Goal: Task Accomplishment & Management: Manage account settings

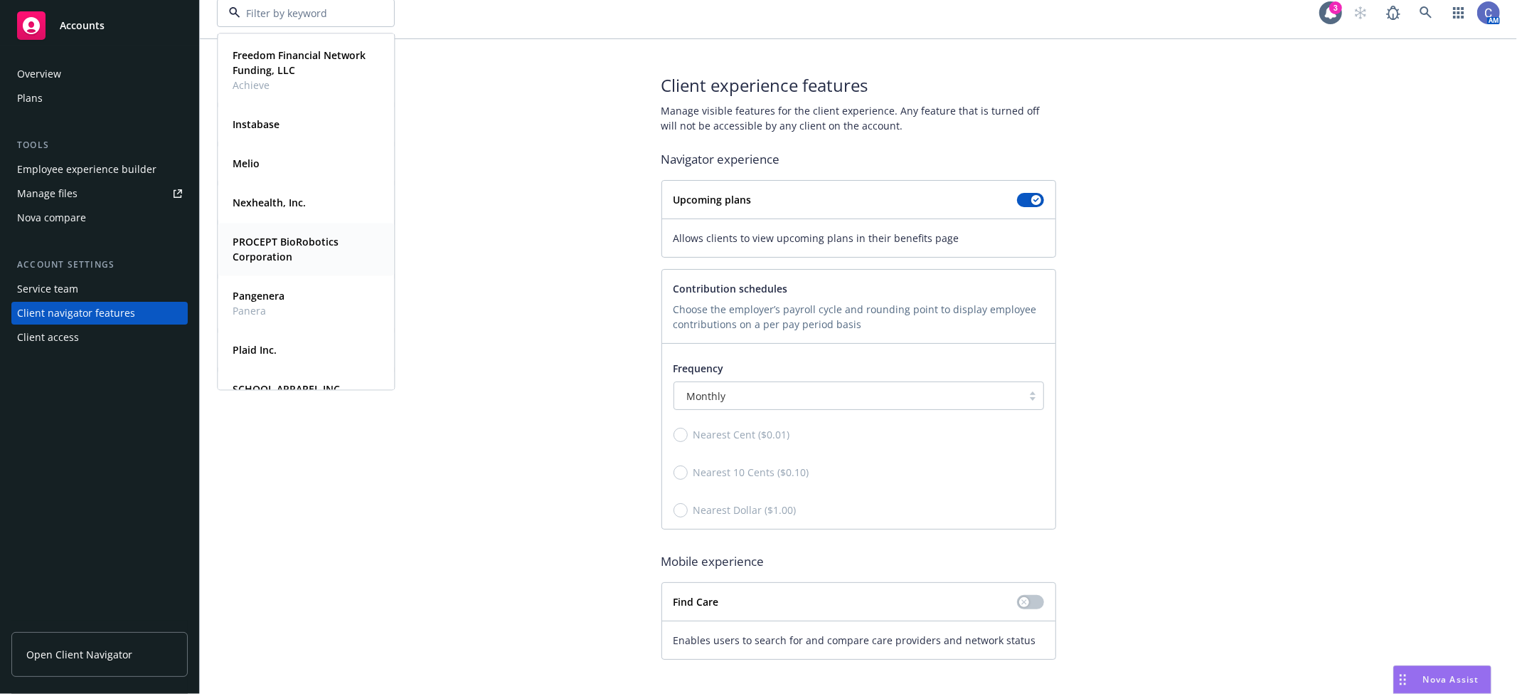
scroll to position [237, 0]
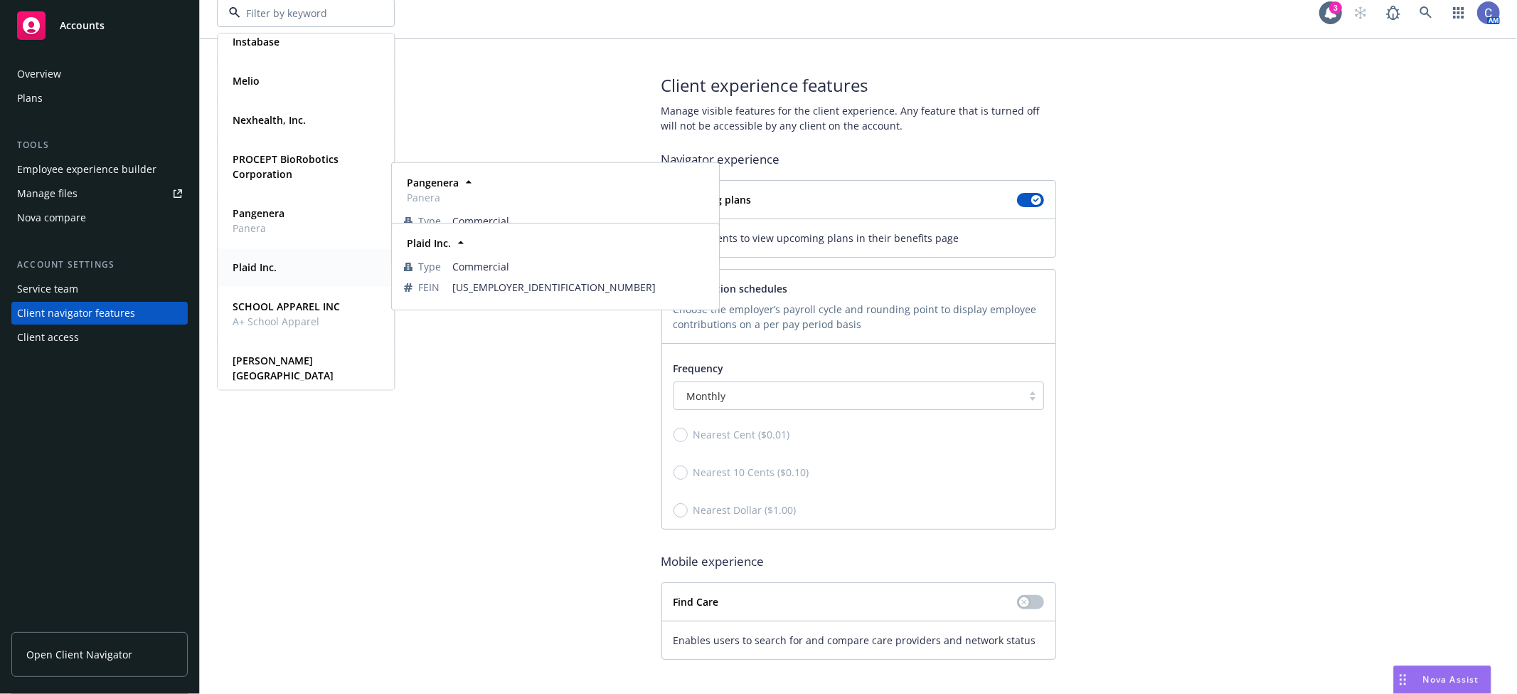
click at [261, 266] on strong "Plaid Inc." at bounding box center [255, 267] width 44 height 14
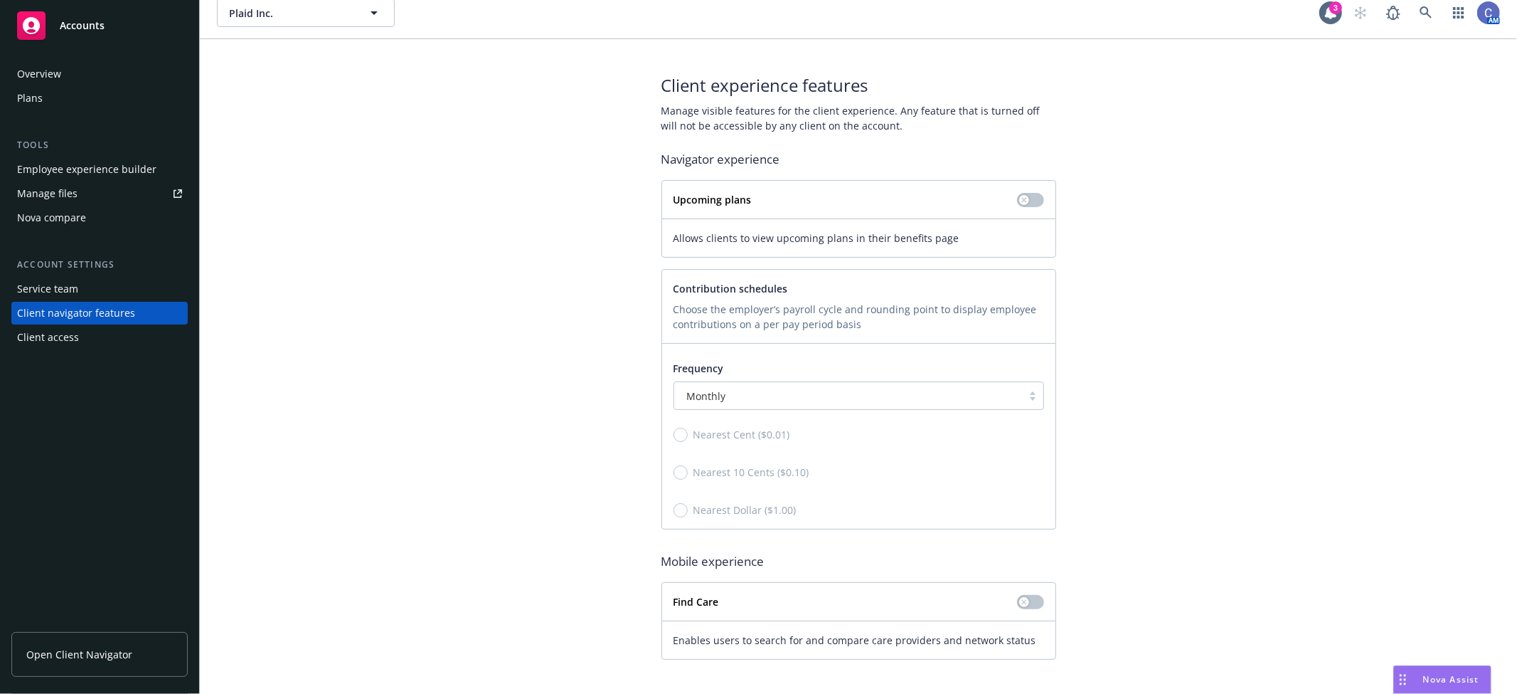
click at [122, 167] on div "Employee experience builder" at bounding box center [86, 169] width 139 height 23
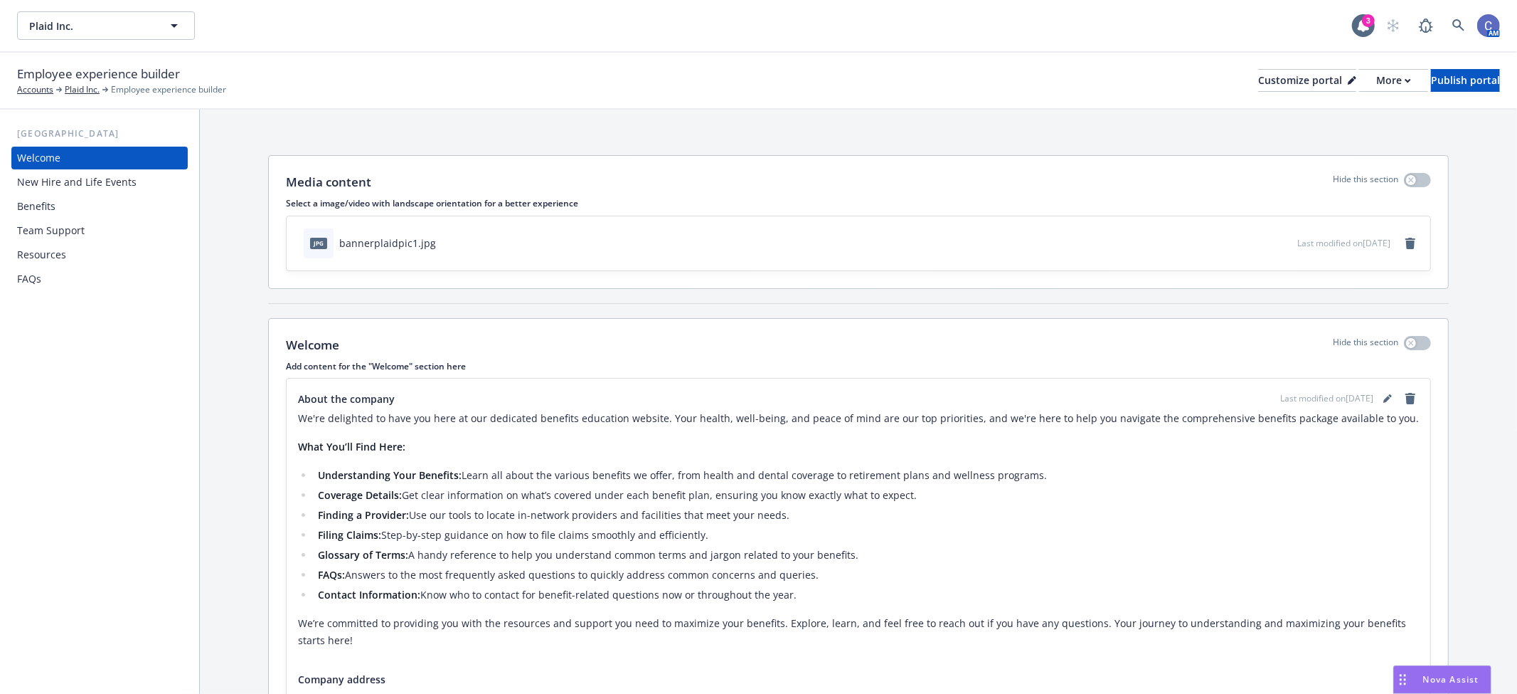
click at [51, 205] on div "Benefits" at bounding box center [36, 206] width 38 height 23
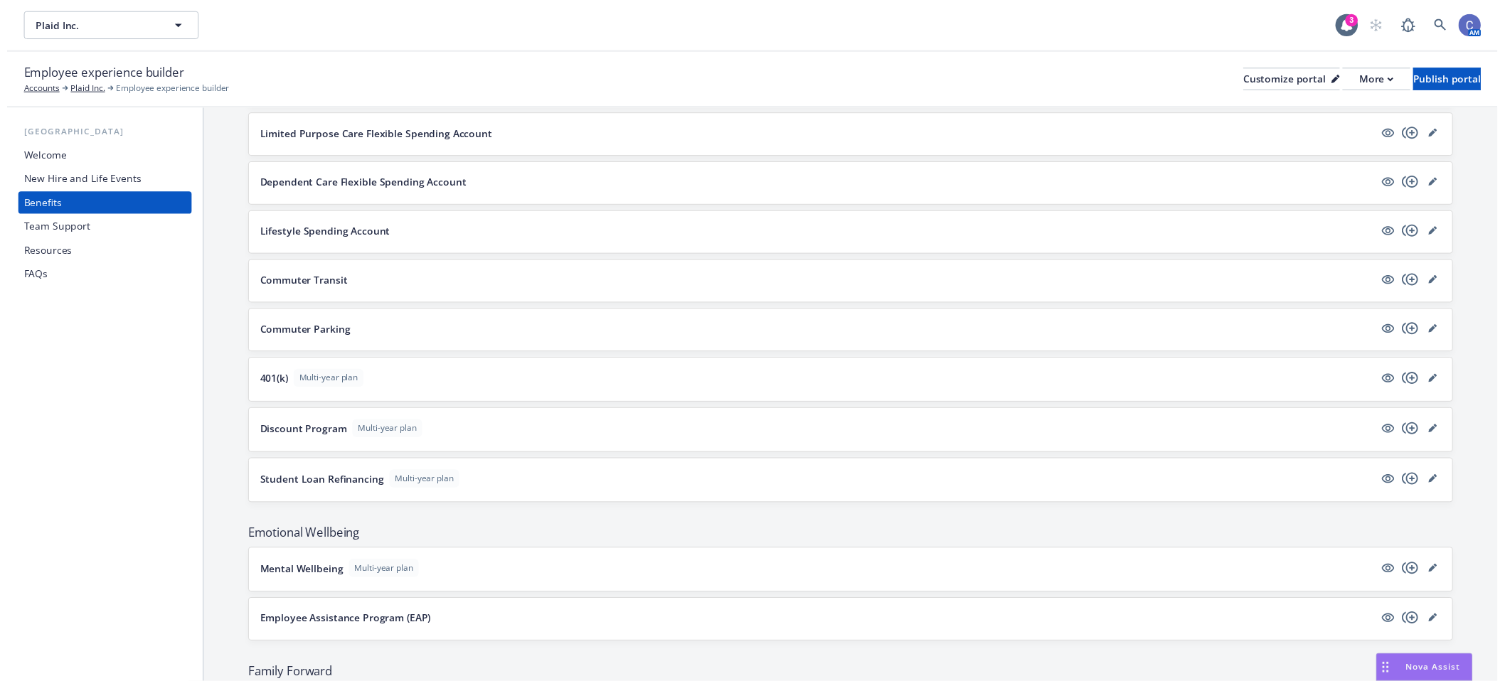
scroll to position [1423, 0]
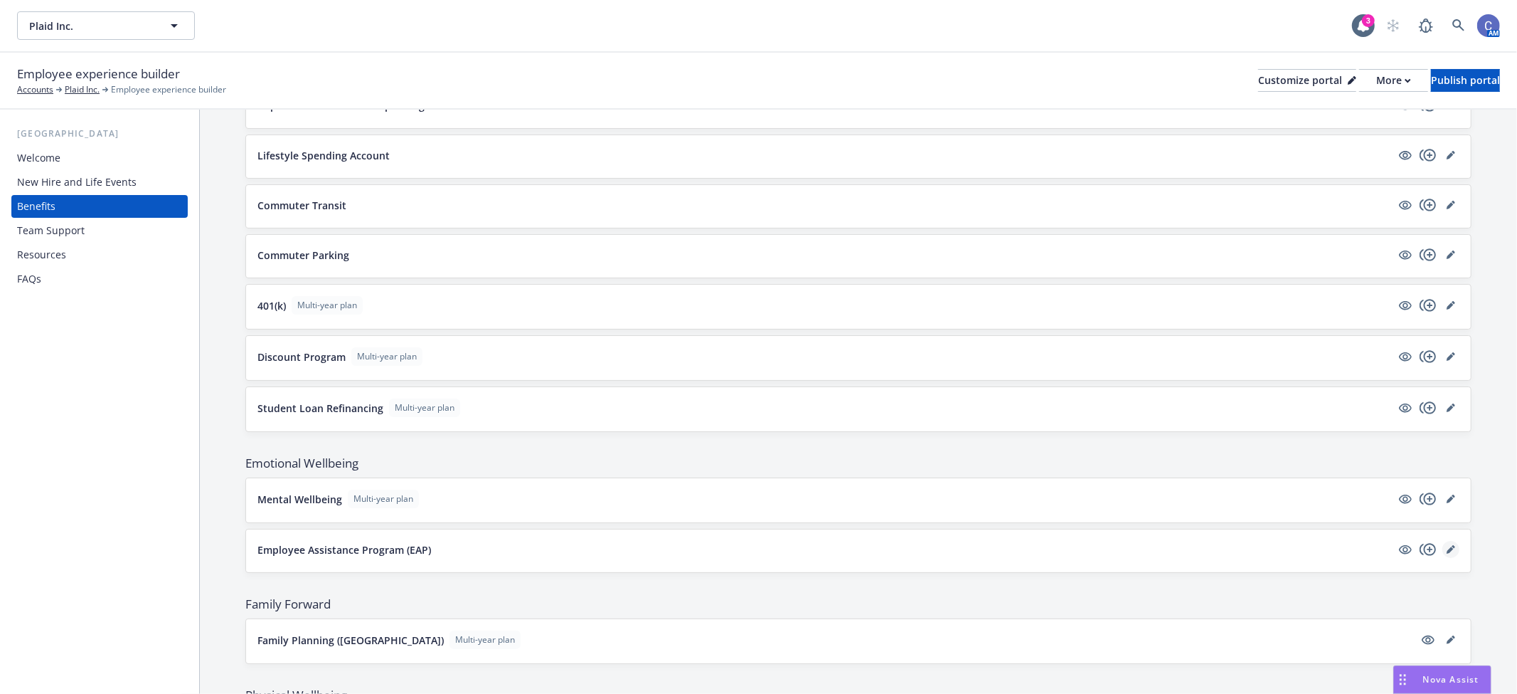
click at [1443, 557] on link "editPencil" at bounding box center [1451, 549] width 17 height 17
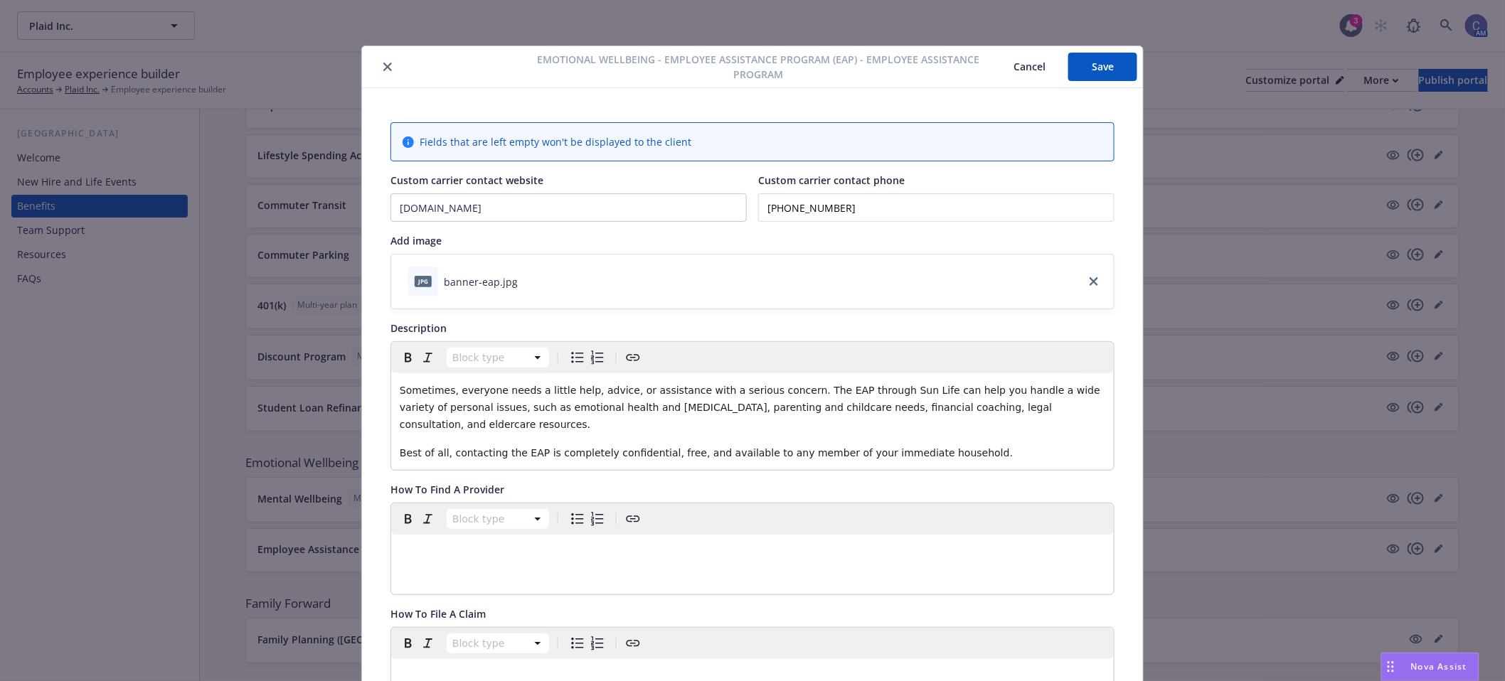
click at [1028, 60] on button "Cancel" at bounding box center [1030, 67] width 78 height 28
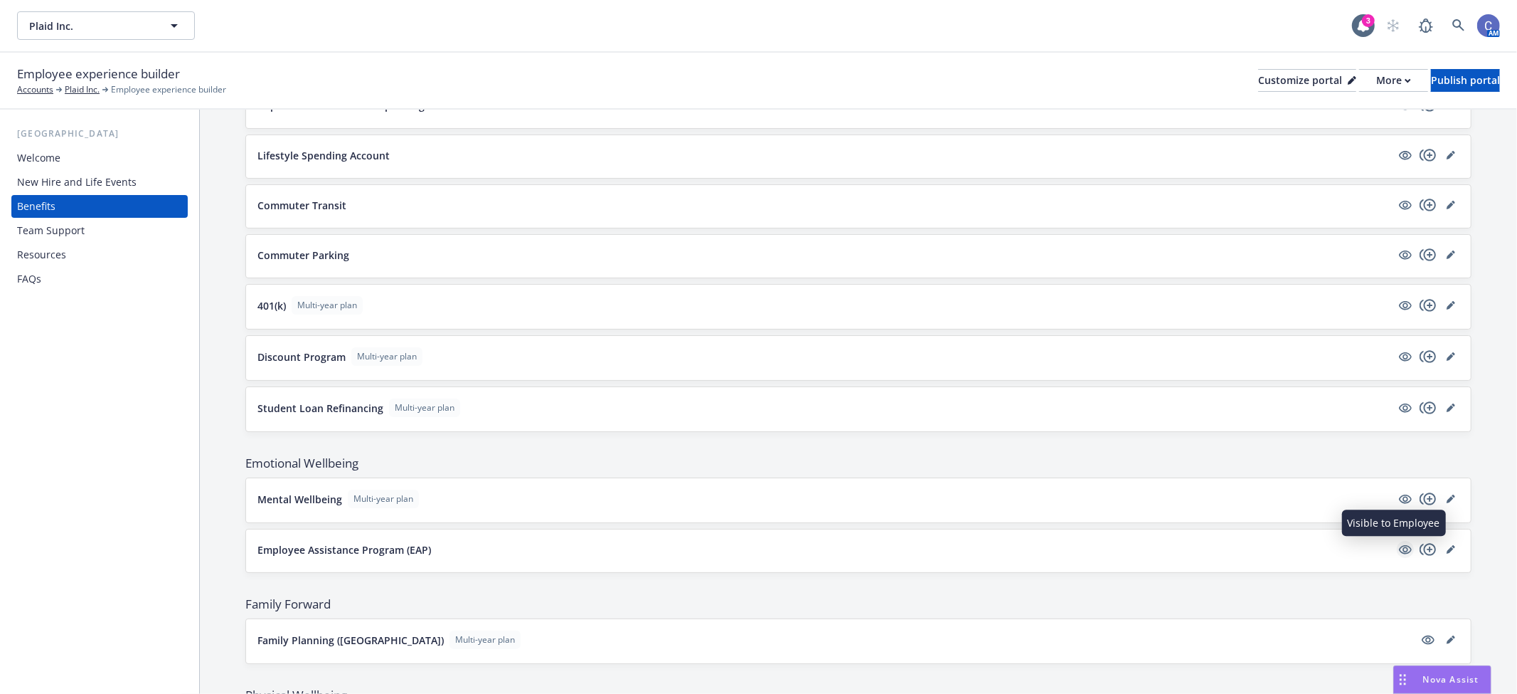
click at [1399, 552] on icon "visible" at bounding box center [1405, 549] width 13 height 13
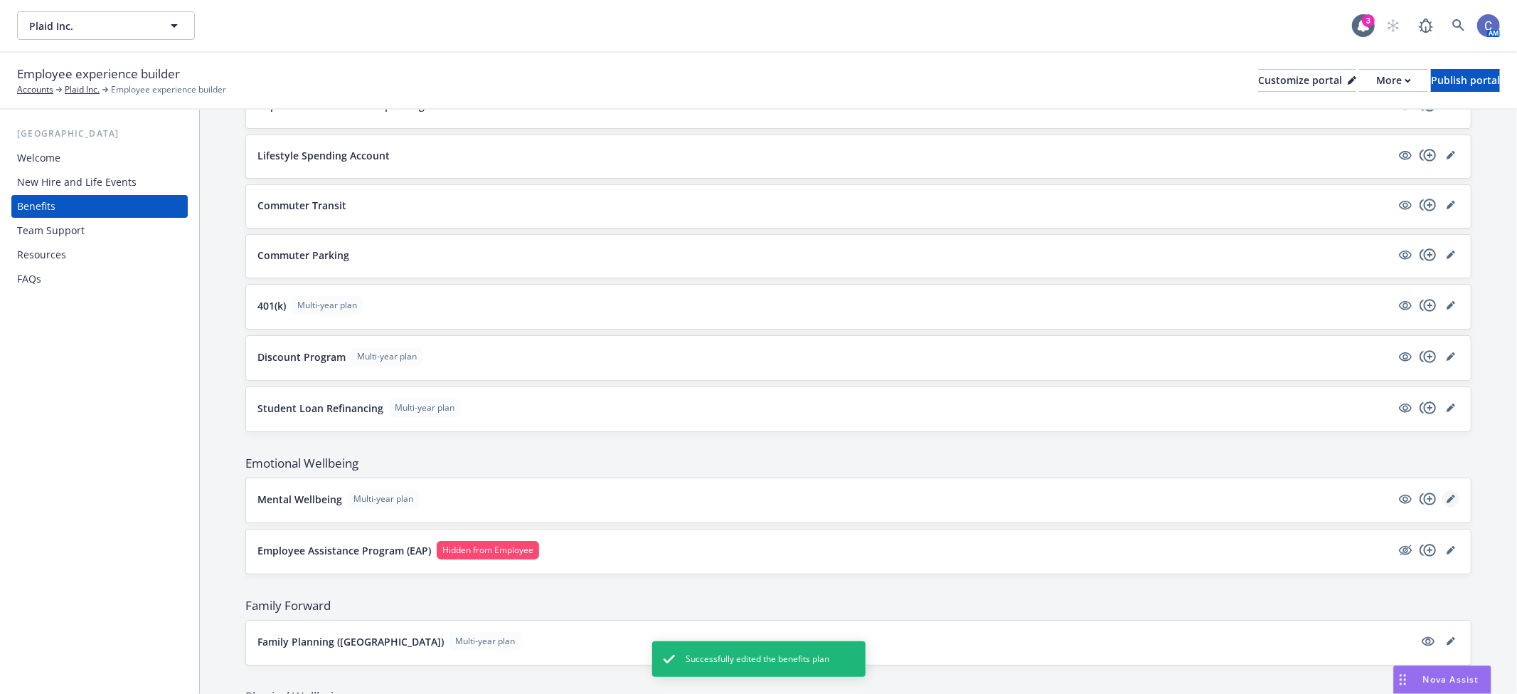
click at [1444, 499] on link "editPencil" at bounding box center [1451, 498] width 17 height 17
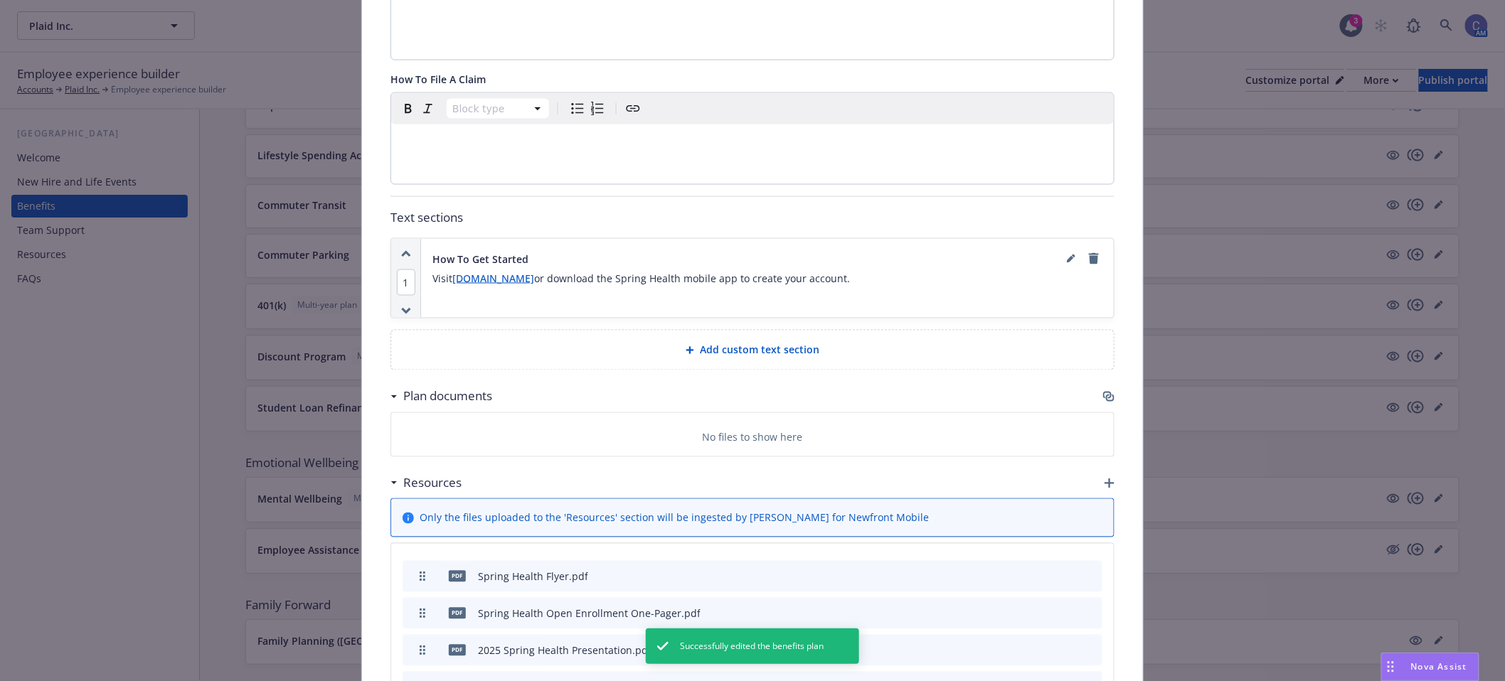
scroll to position [975, 0]
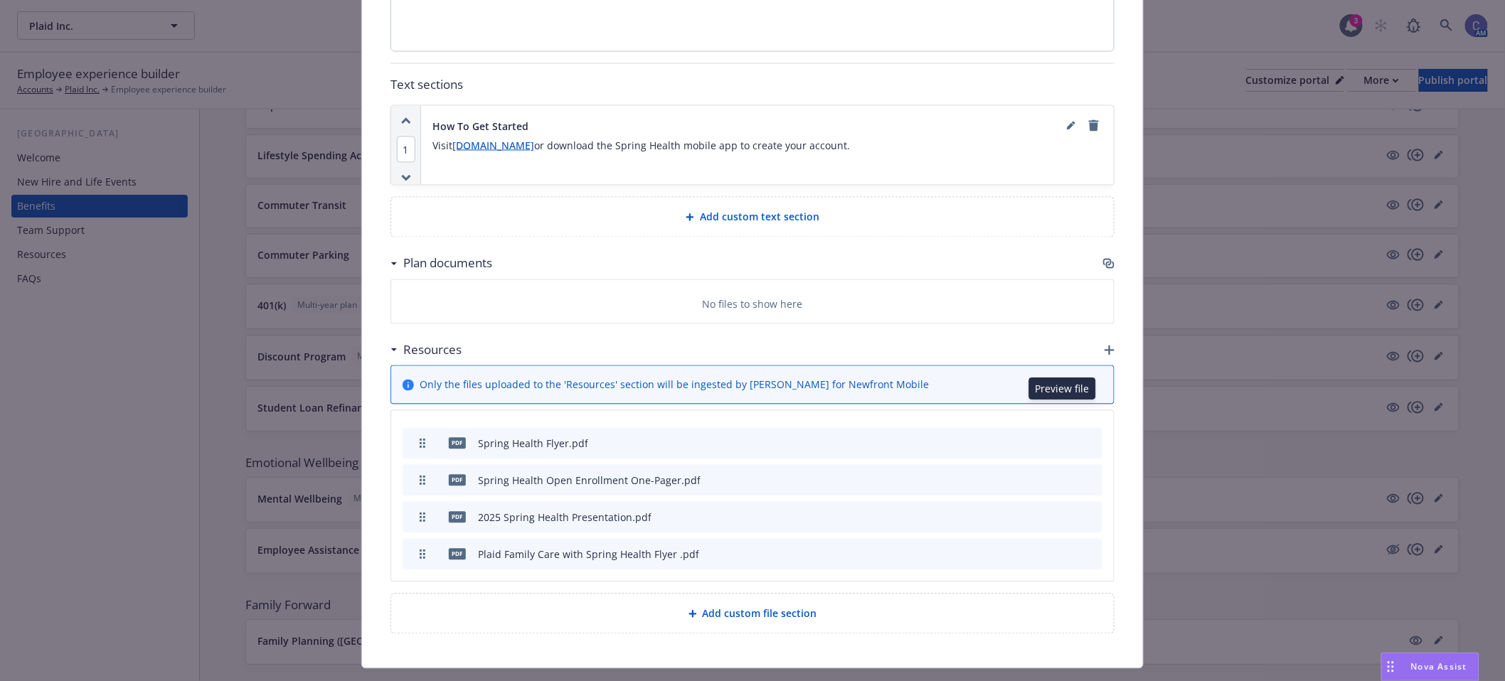
click at [1060, 438] on icon "preview file" at bounding box center [1066, 443] width 13 height 10
click at [1063, 438] on icon "preview file" at bounding box center [1066, 443] width 13 height 10
click at [1087, 437] on icon "archive file" at bounding box center [1090, 442] width 10 height 11
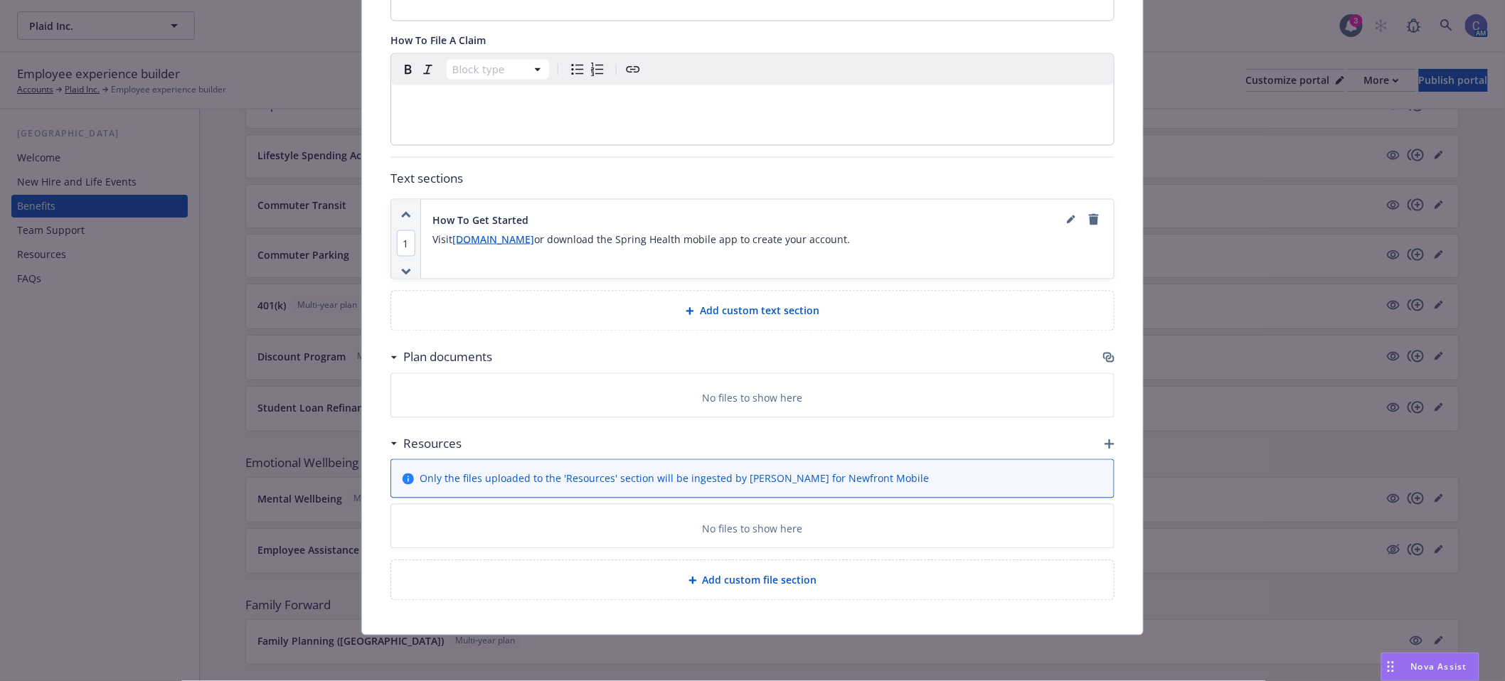
scroll to position [938, 0]
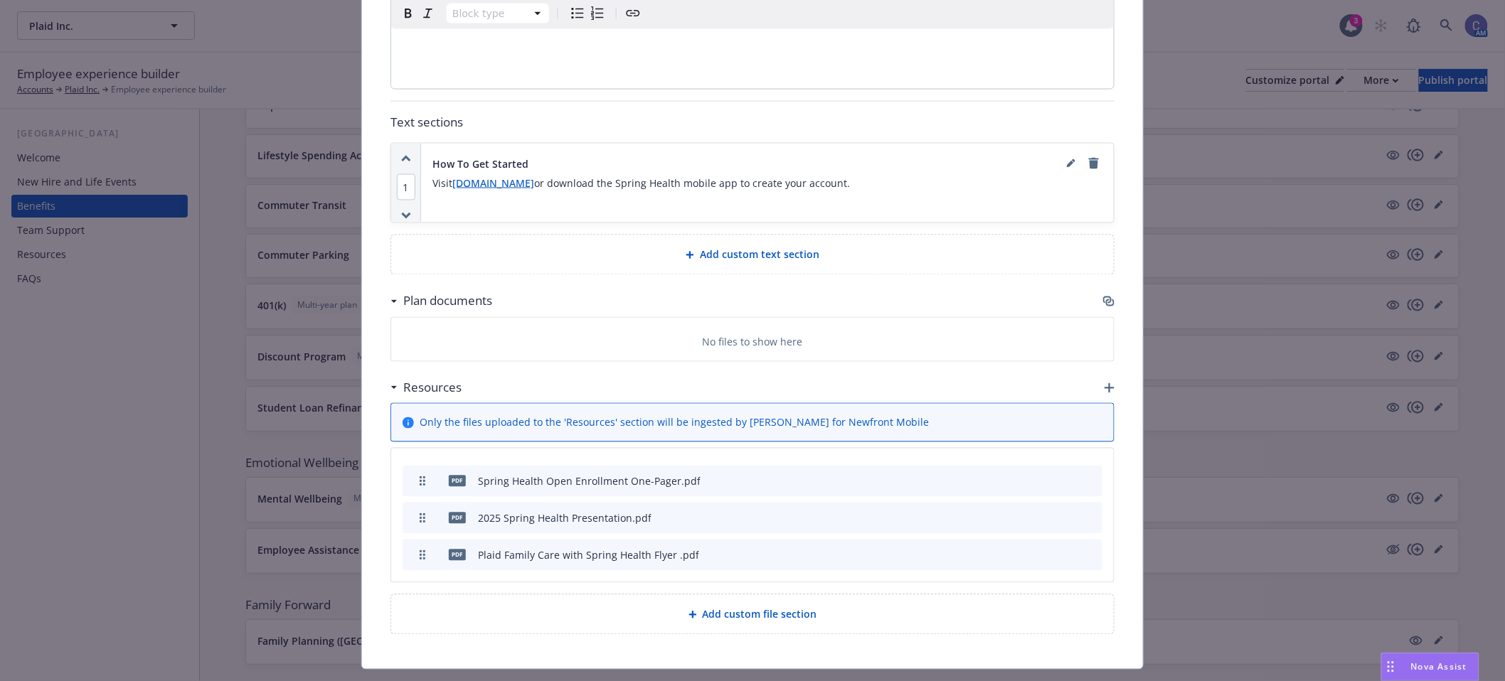
click at [1061, 474] on button at bounding box center [1067, 481] width 13 height 15
click at [1068, 474] on button "preview file" at bounding box center [1066, 480] width 16 height 13
click at [1085, 475] on icon "archive file" at bounding box center [1090, 480] width 10 height 11
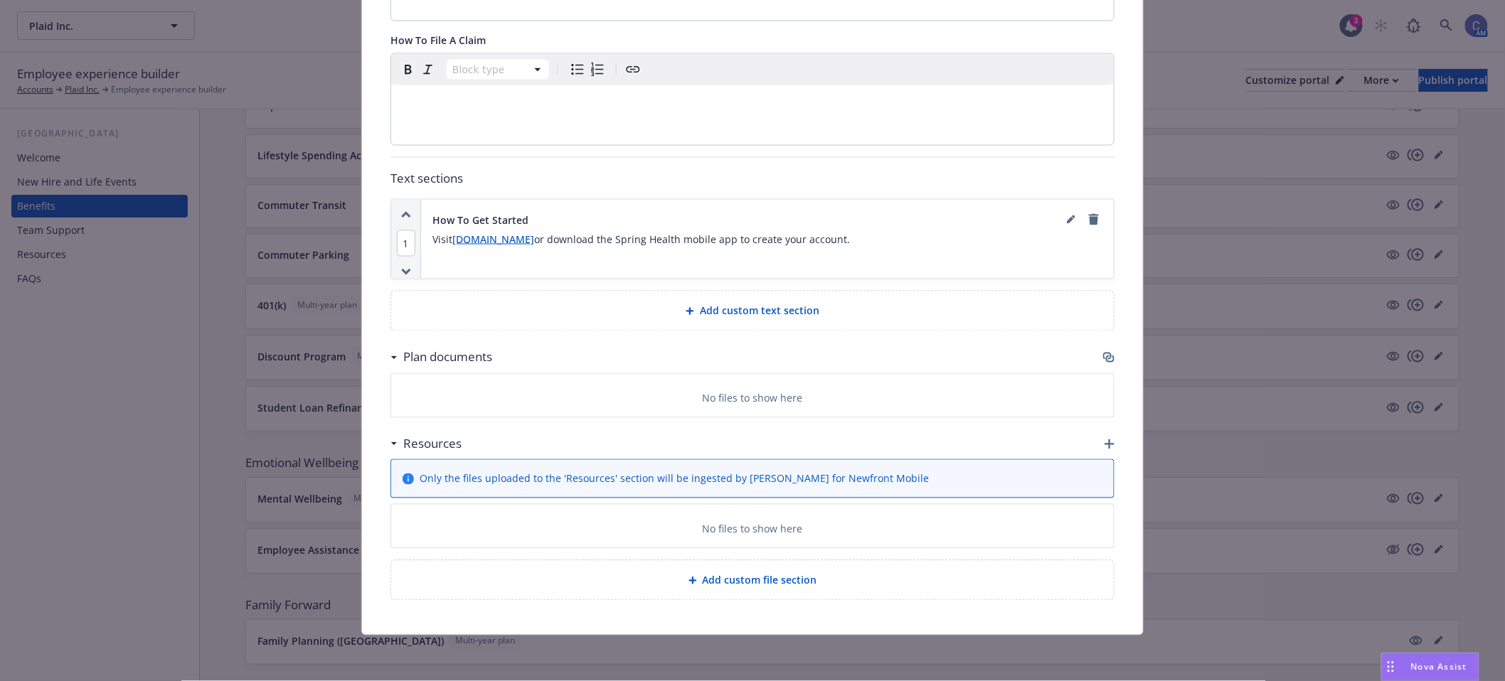
scroll to position [901, 0]
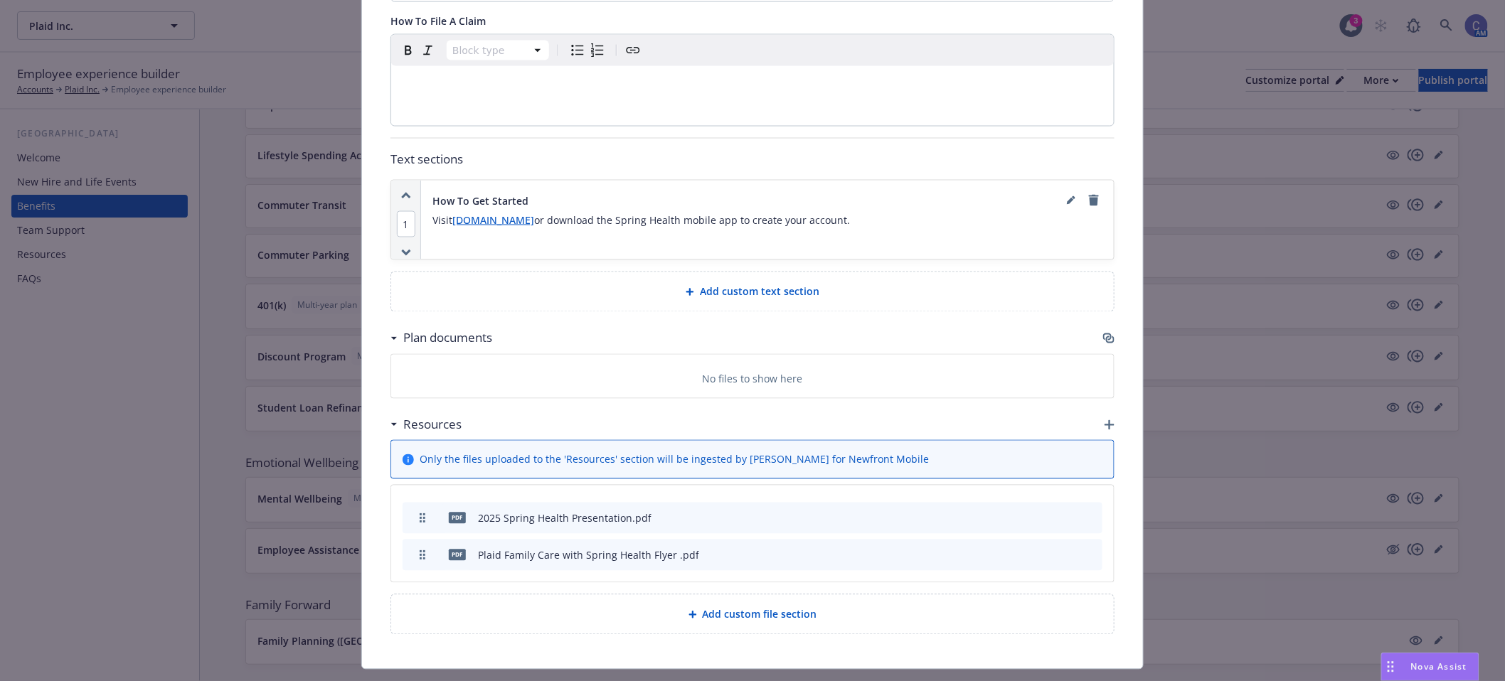
click at [1061, 513] on icon "preview file" at bounding box center [1066, 518] width 13 height 10
click at [1085, 512] on icon "archive file" at bounding box center [1090, 517] width 10 height 11
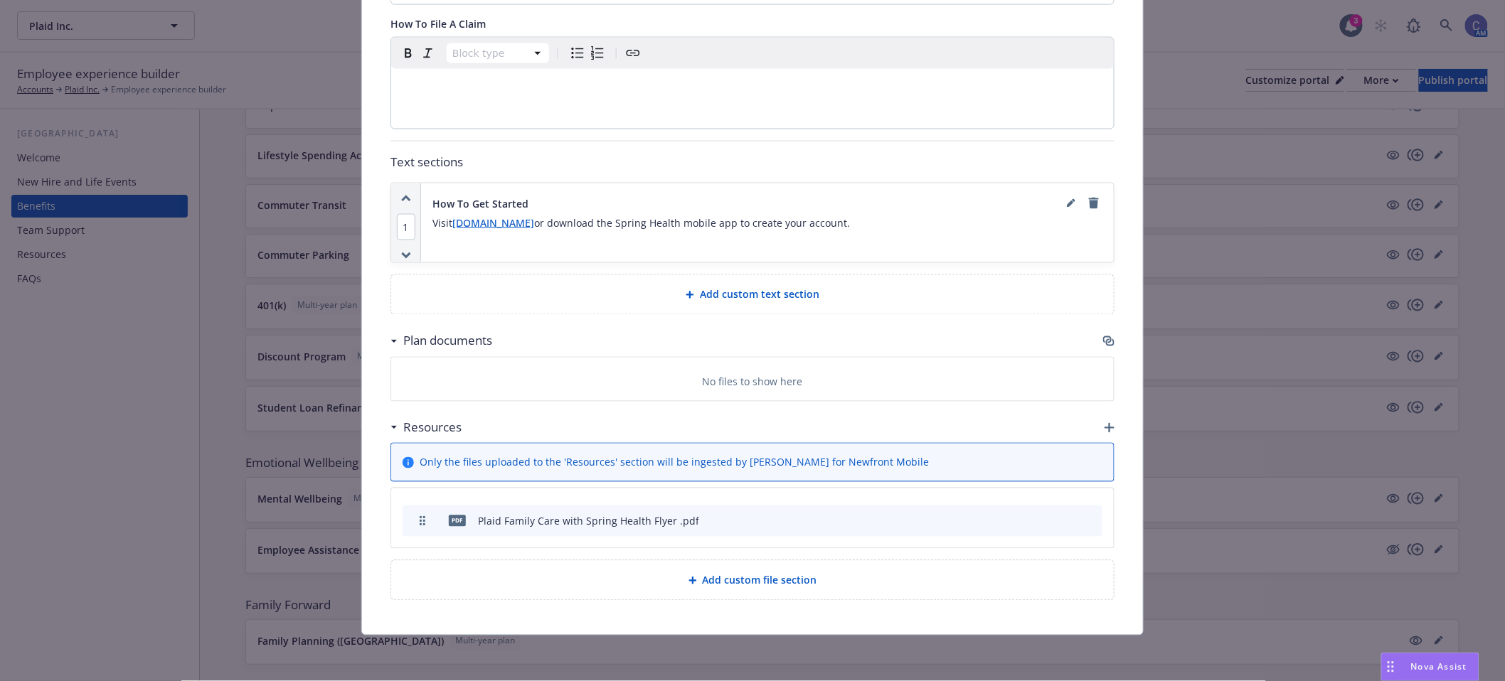
scroll to position [864, 0]
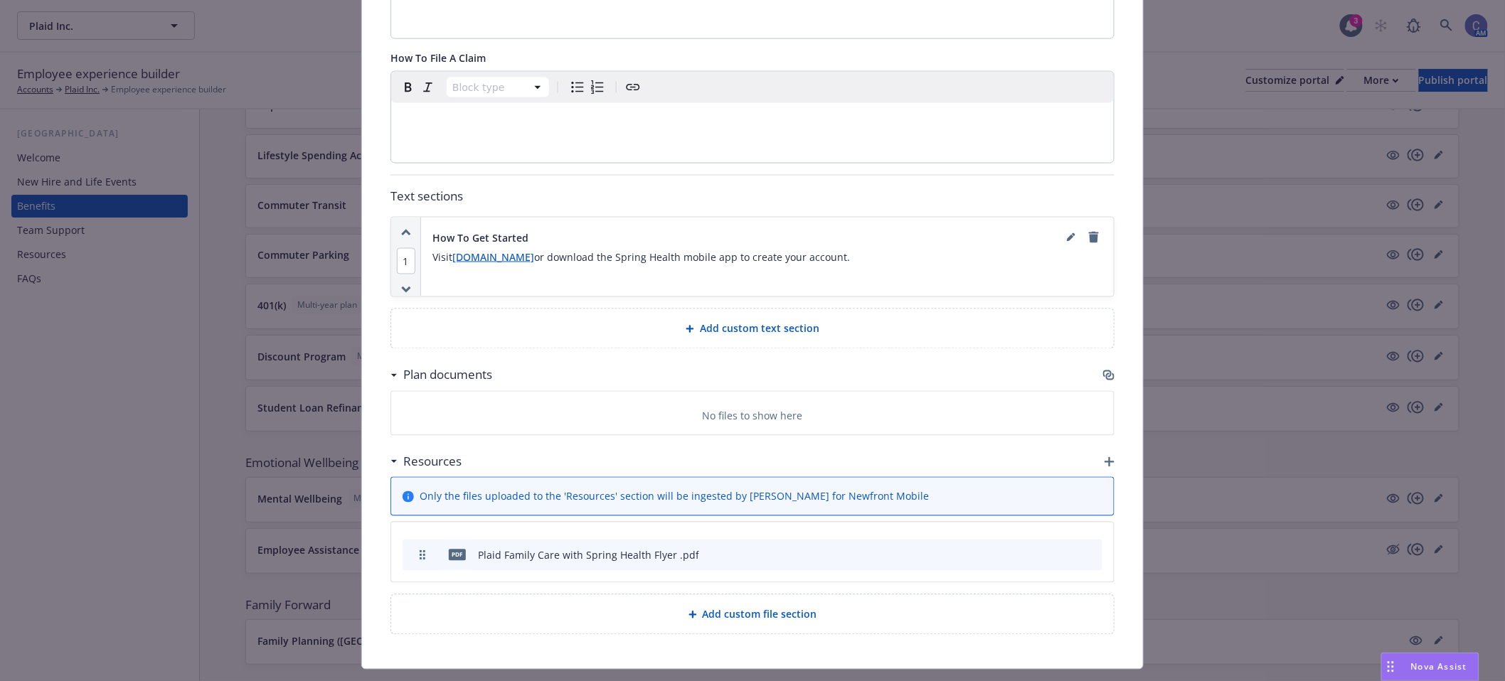
click at [1063, 550] on icon "preview file" at bounding box center [1066, 555] width 13 height 10
click at [1100, 447] on div "Resources" at bounding box center [753, 462] width 724 height 30
click at [1105, 457] on icon "button" at bounding box center [1110, 462] width 10 height 10
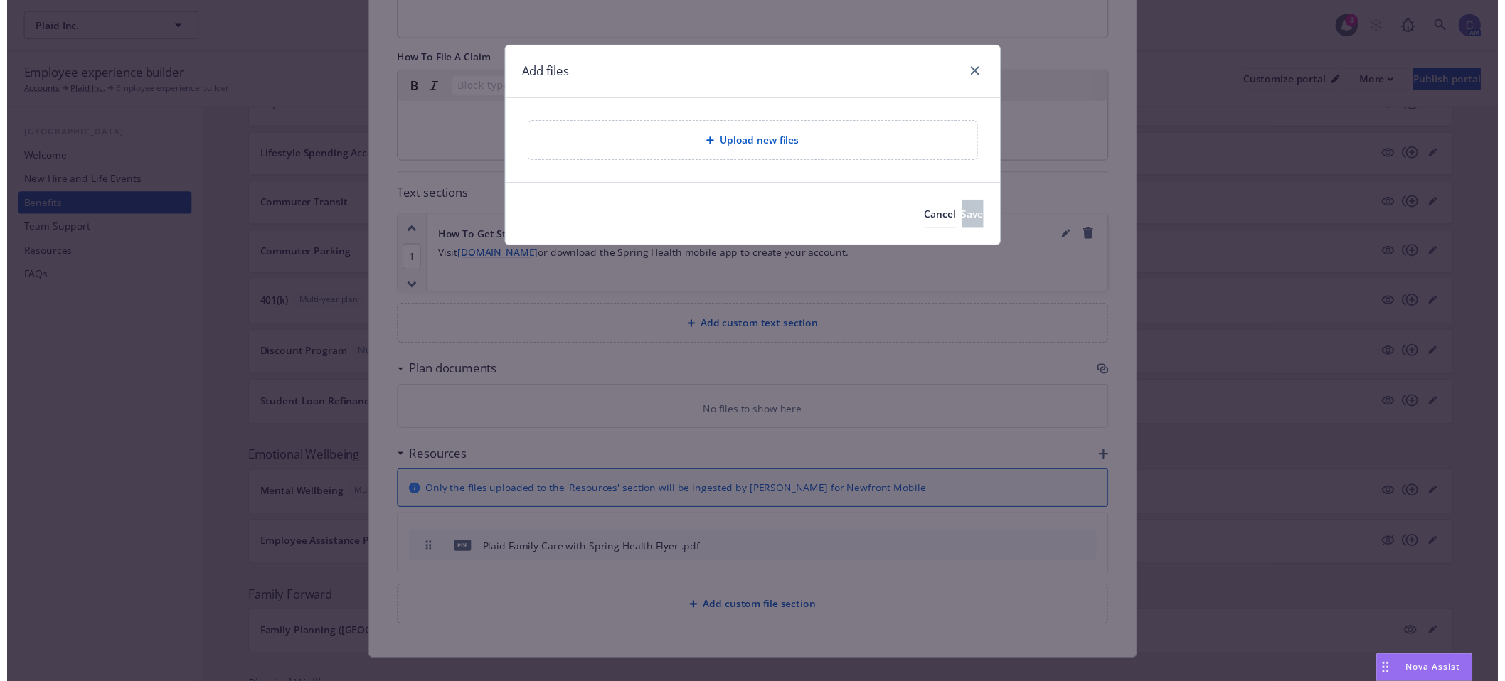
scroll to position [851, 0]
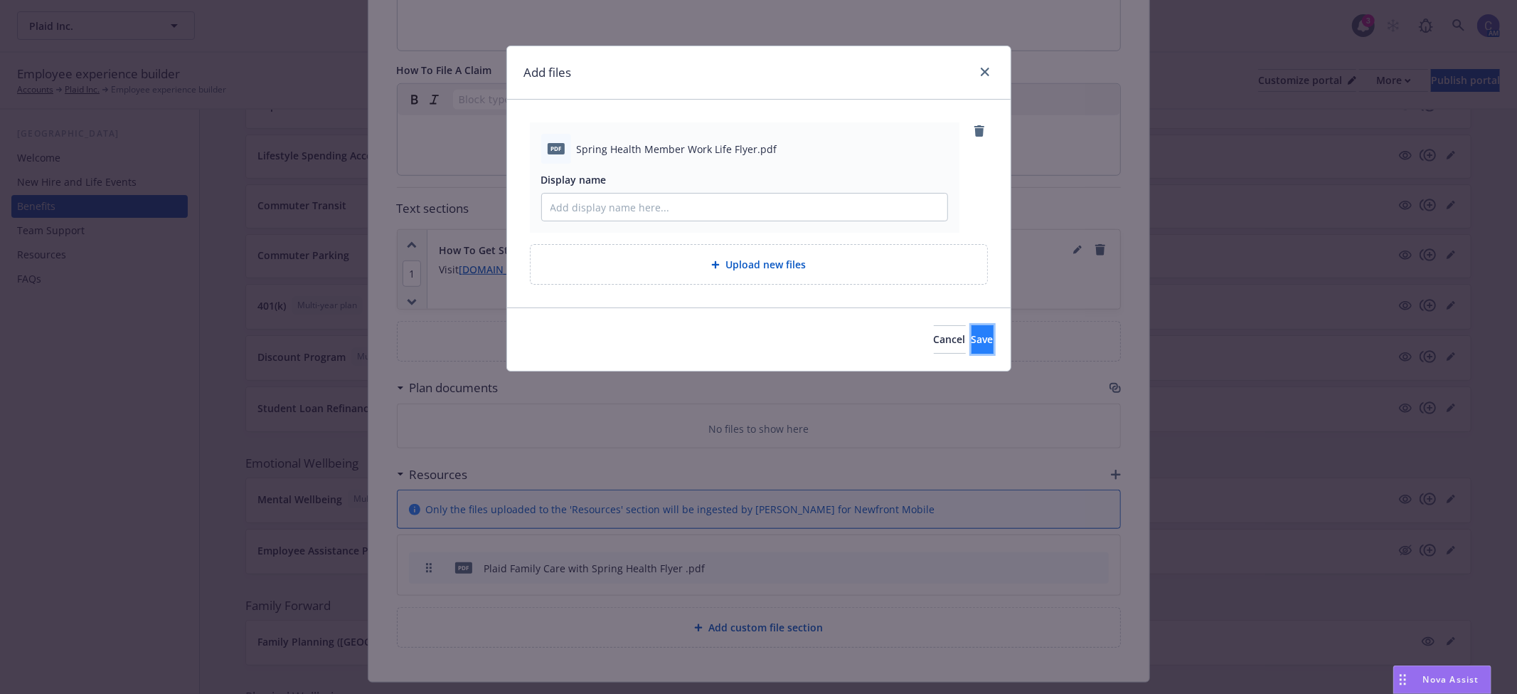
click at [978, 338] on button "Save" at bounding box center [983, 339] width 22 height 28
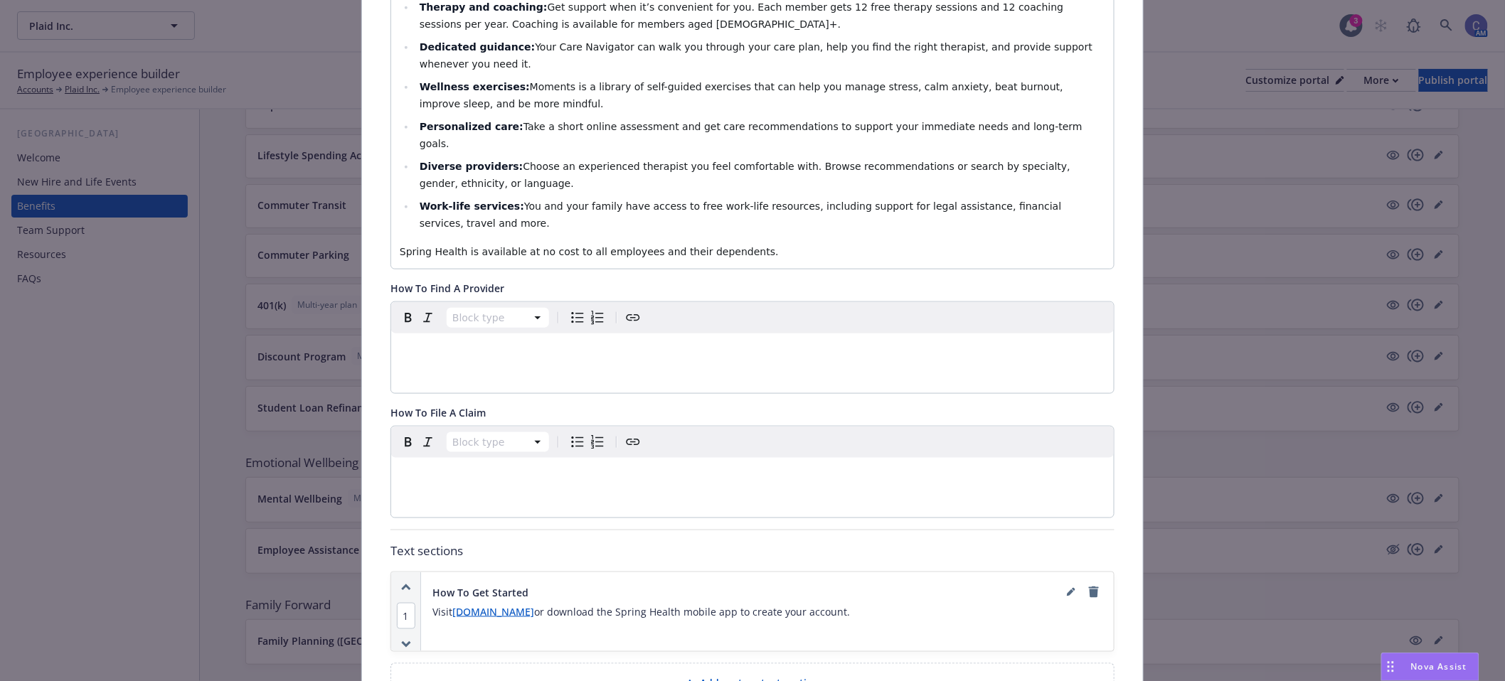
scroll to position [0, 0]
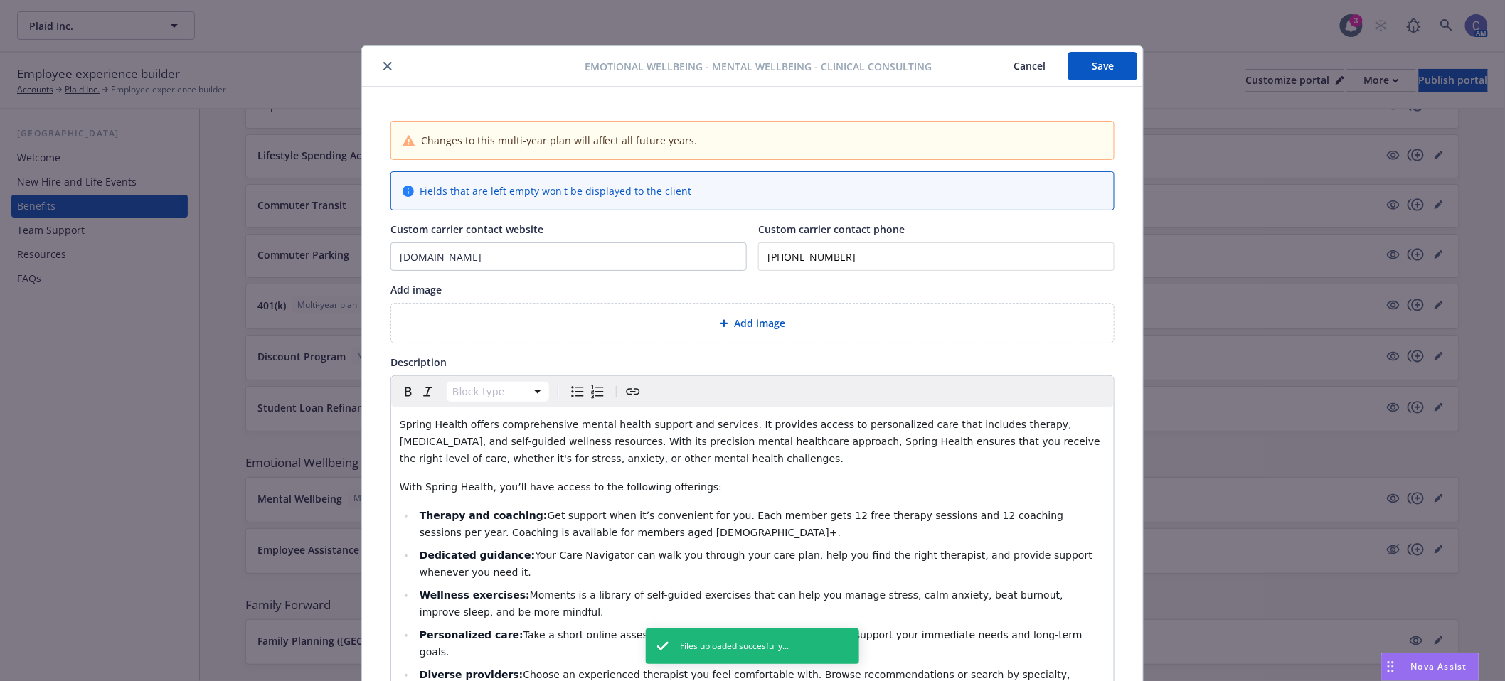
click at [1096, 53] on button "Save" at bounding box center [1102, 66] width 69 height 28
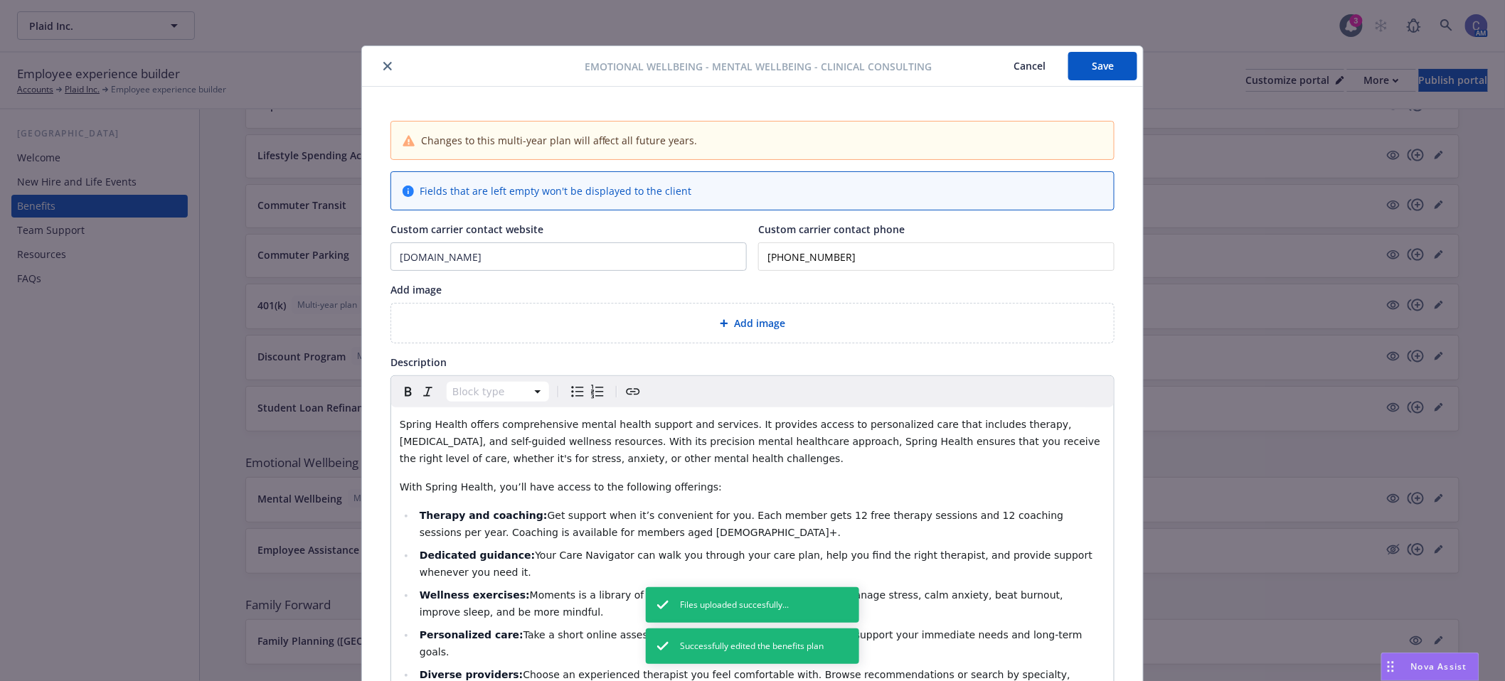
click at [1039, 61] on button "Cancel" at bounding box center [1030, 66] width 78 height 28
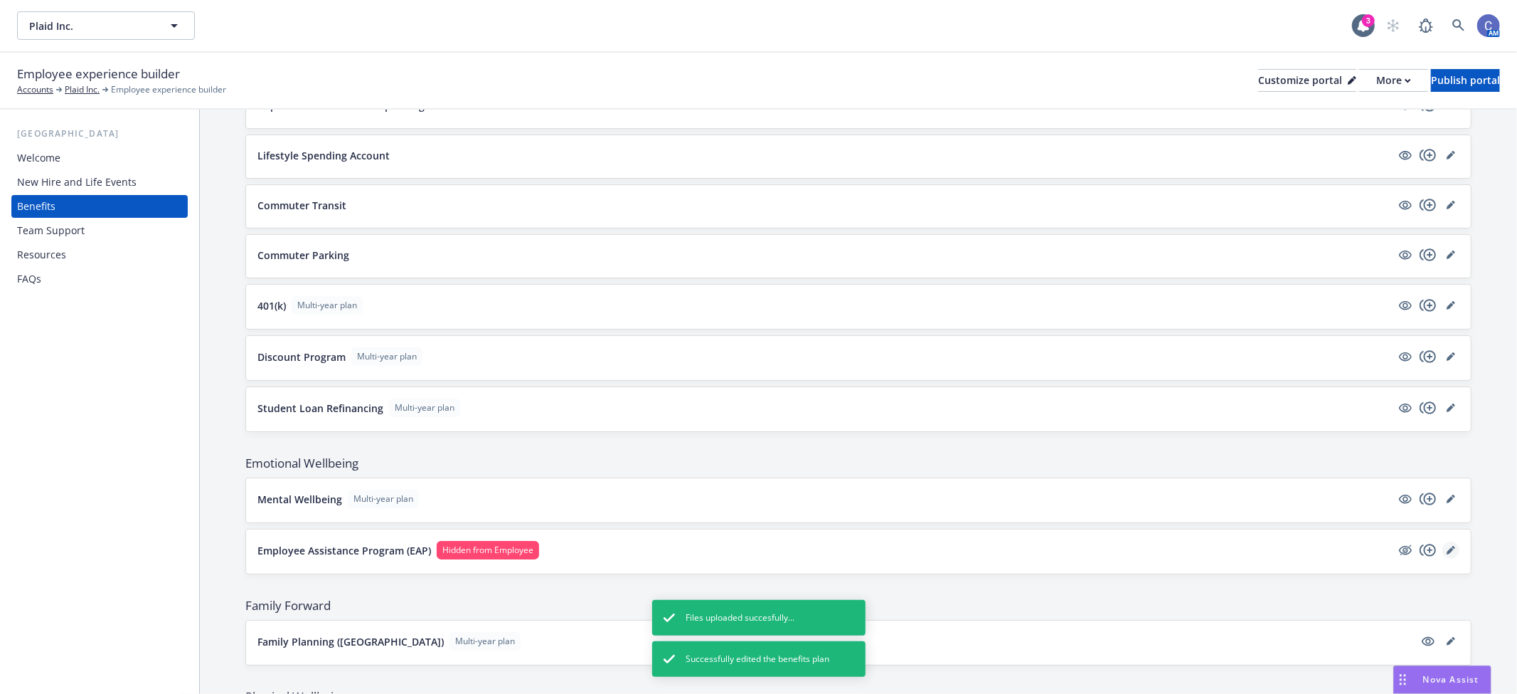
click at [1447, 554] on icon "editPencil" at bounding box center [1451, 550] width 9 height 9
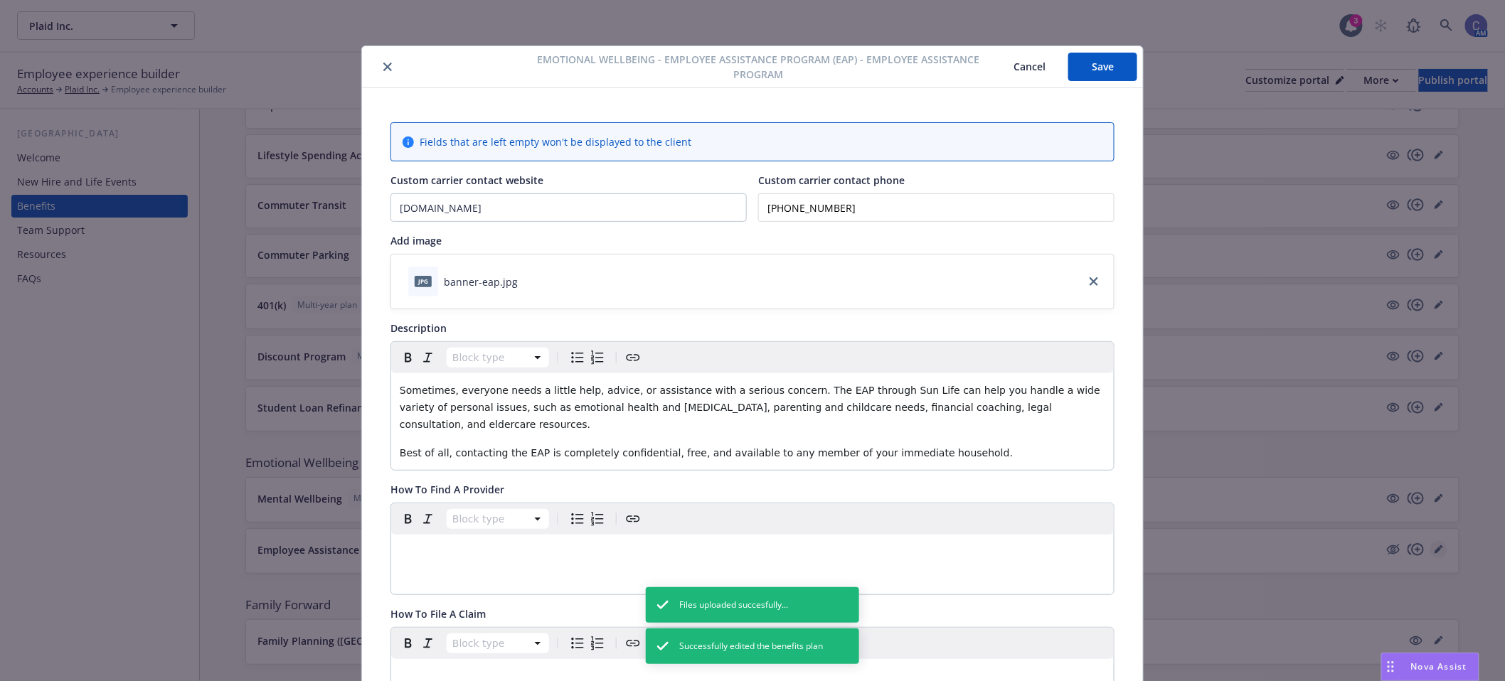
scroll to position [43, 0]
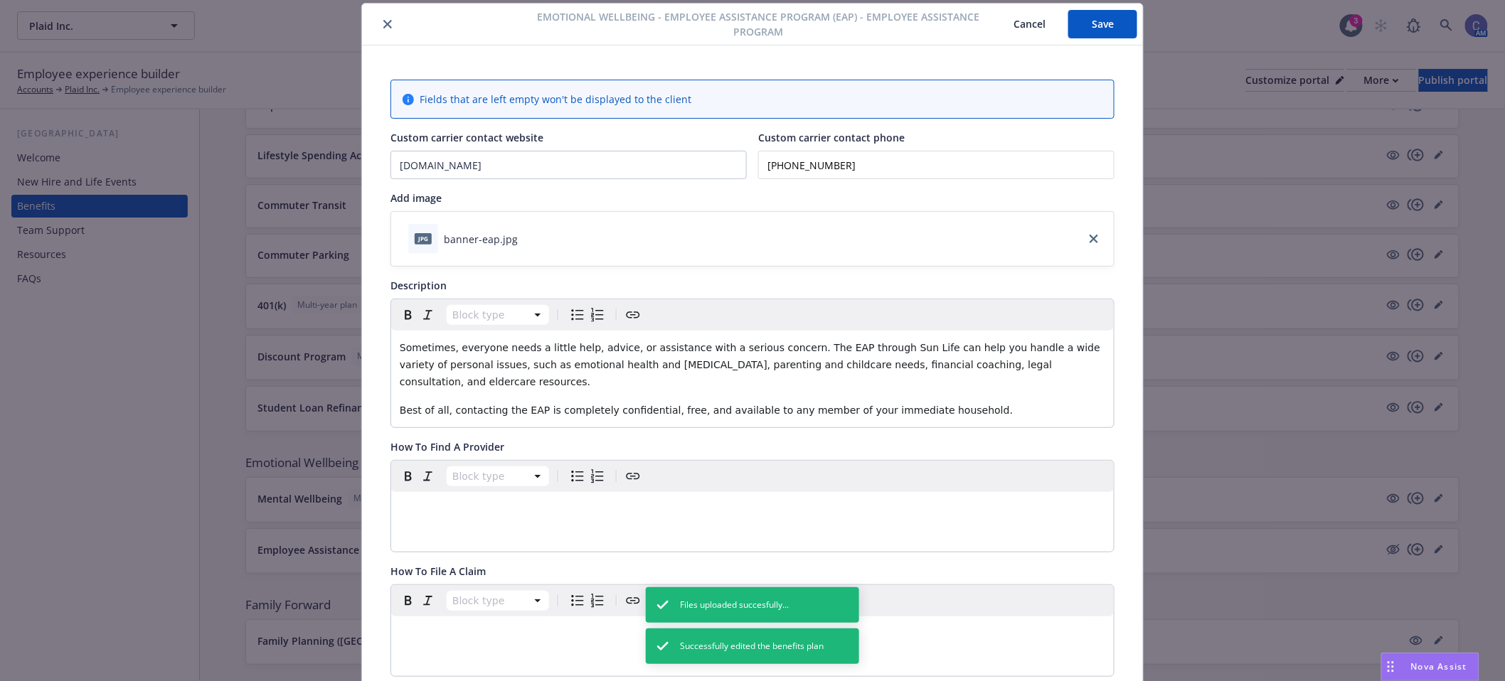
click at [932, 240] on div "jpg banner-eap.jpg" at bounding box center [752, 239] width 723 height 54
click at [753, 239] on div "jpg banner-eap.jpg" at bounding box center [752, 239] width 723 height 54
click at [1012, 15] on button "Cancel" at bounding box center [1030, 24] width 78 height 28
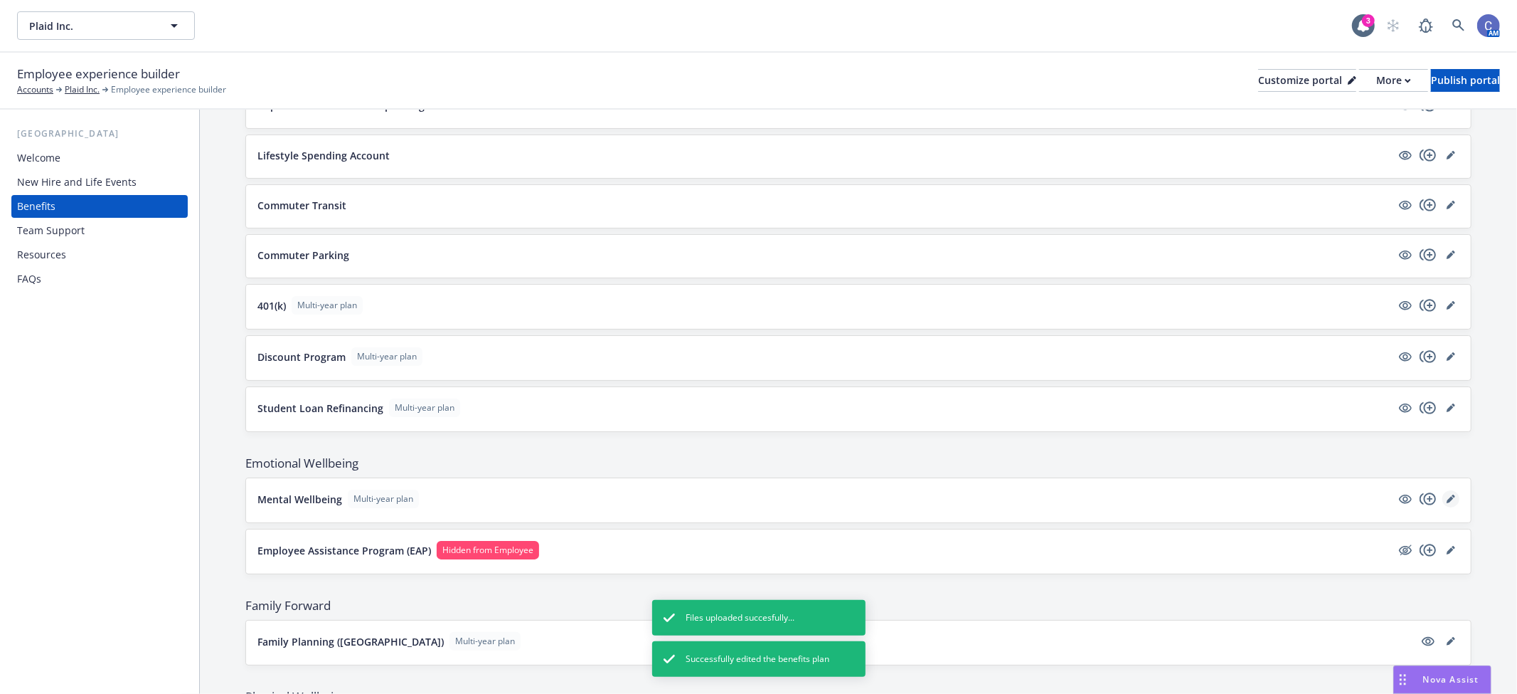
click at [1443, 496] on link "editPencil" at bounding box center [1451, 498] width 17 height 17
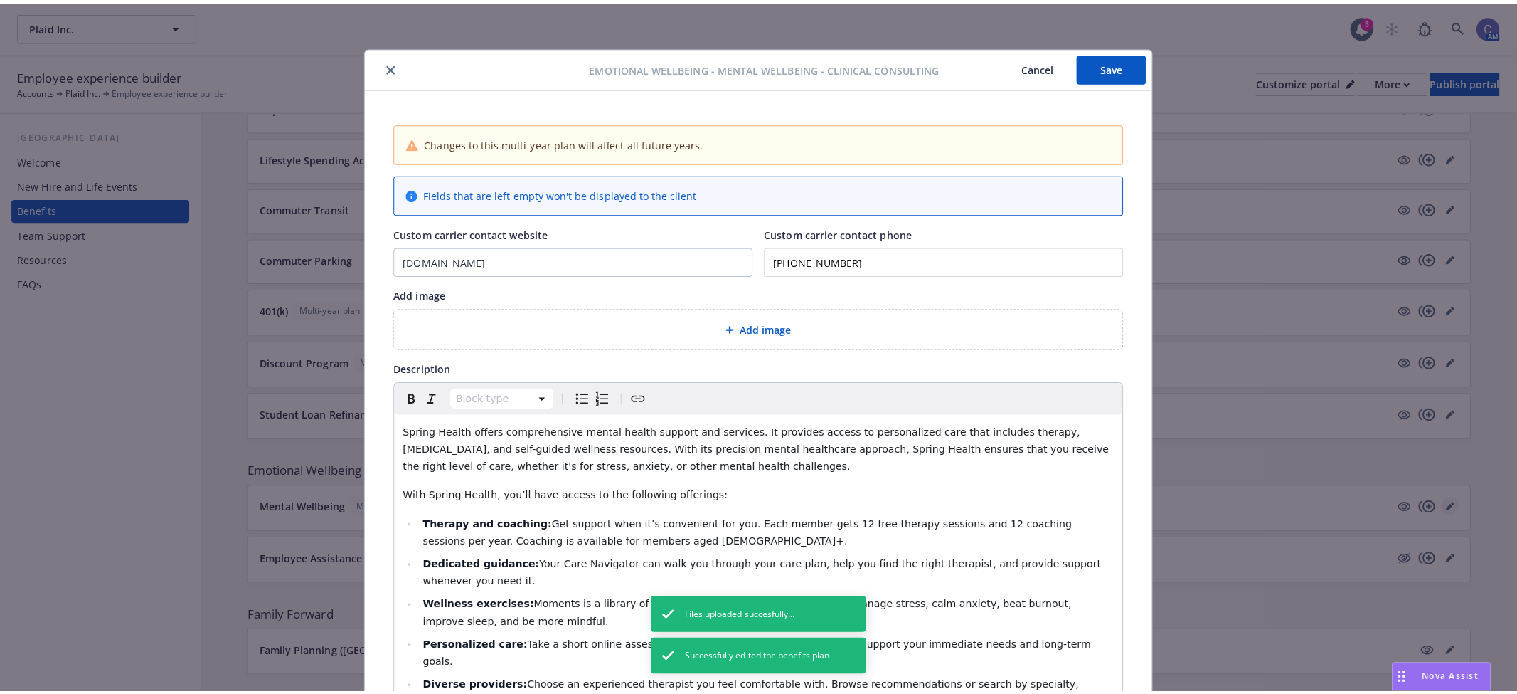
scroll to position [43, 0]
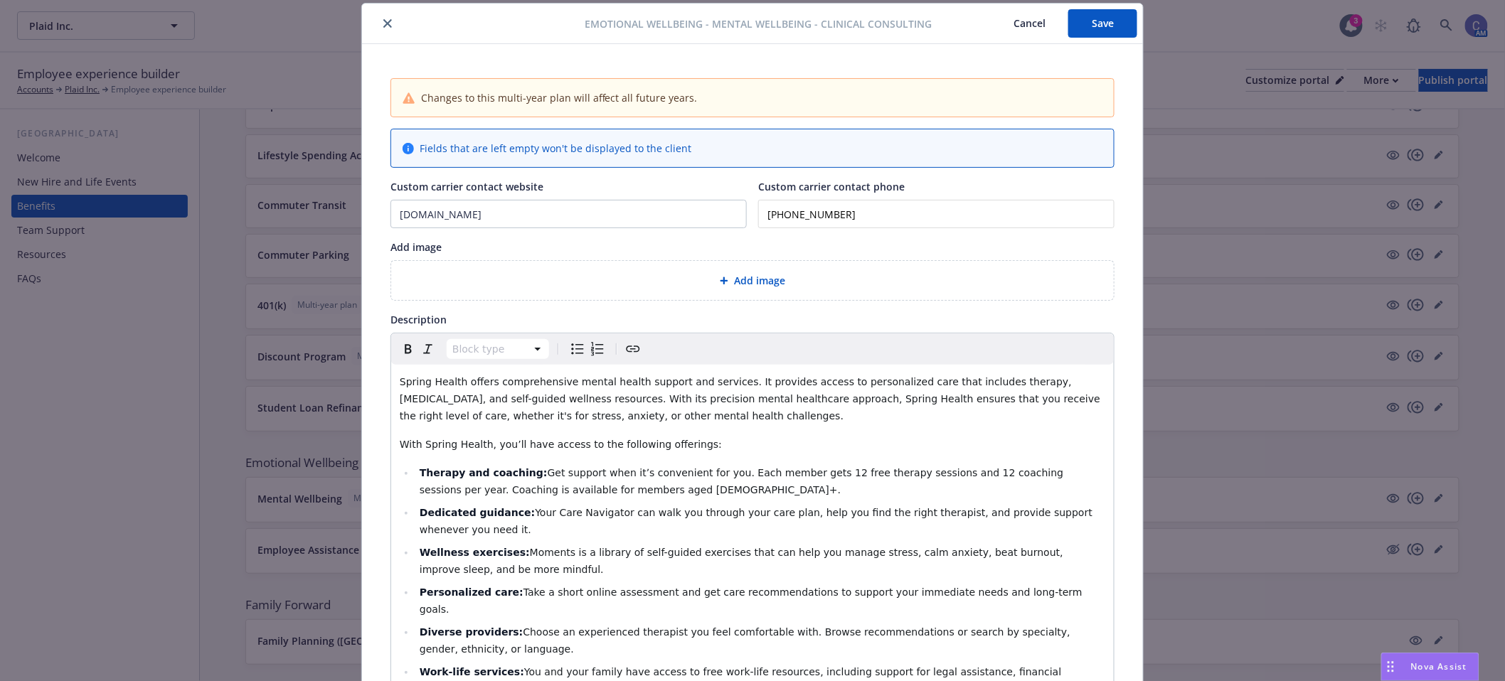
click at [834, 285] on div "Add image" at bounding box center [753, 280] width 700 height 16
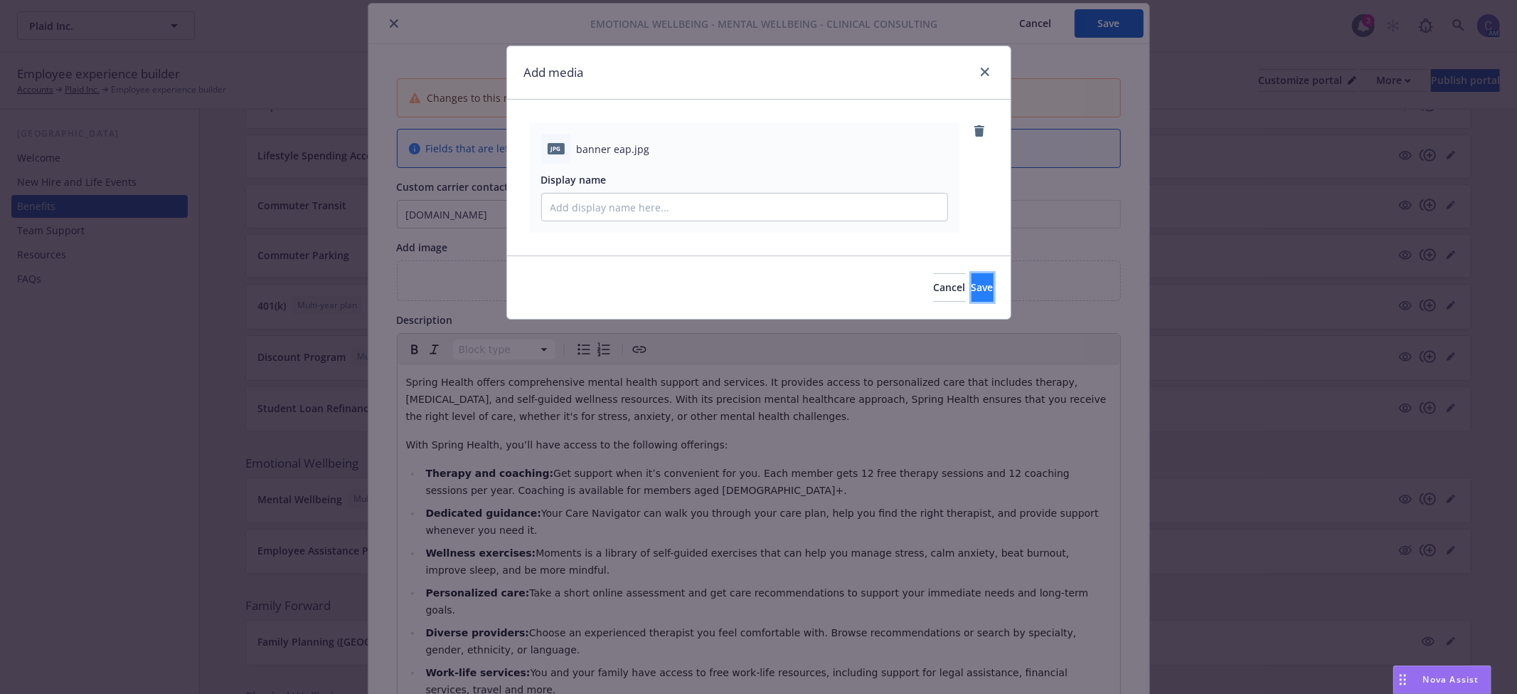
click at [972, 299] on button "Save" at bounding box center [983, 287] width 22 height 28
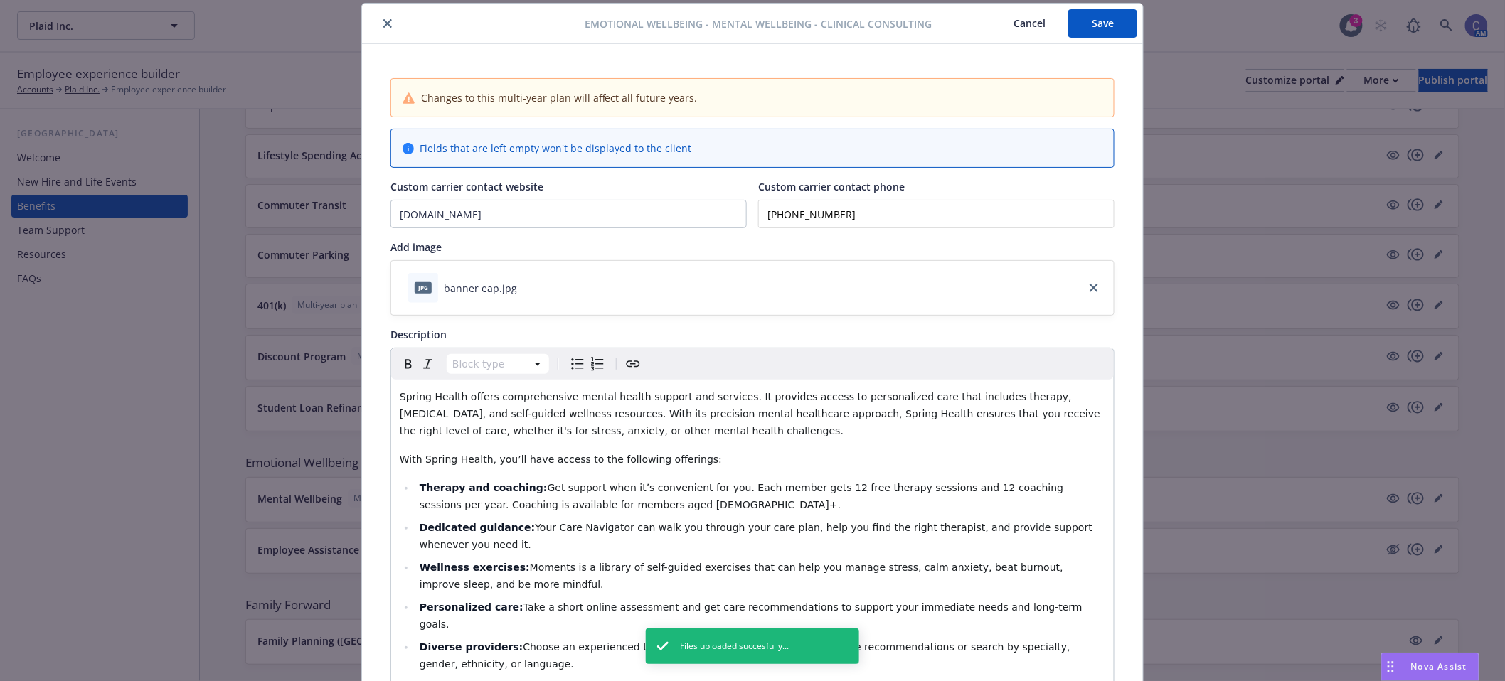
click at [1129, 20] on button "Save" at bounding box center [1102, 23] width 69 height 28
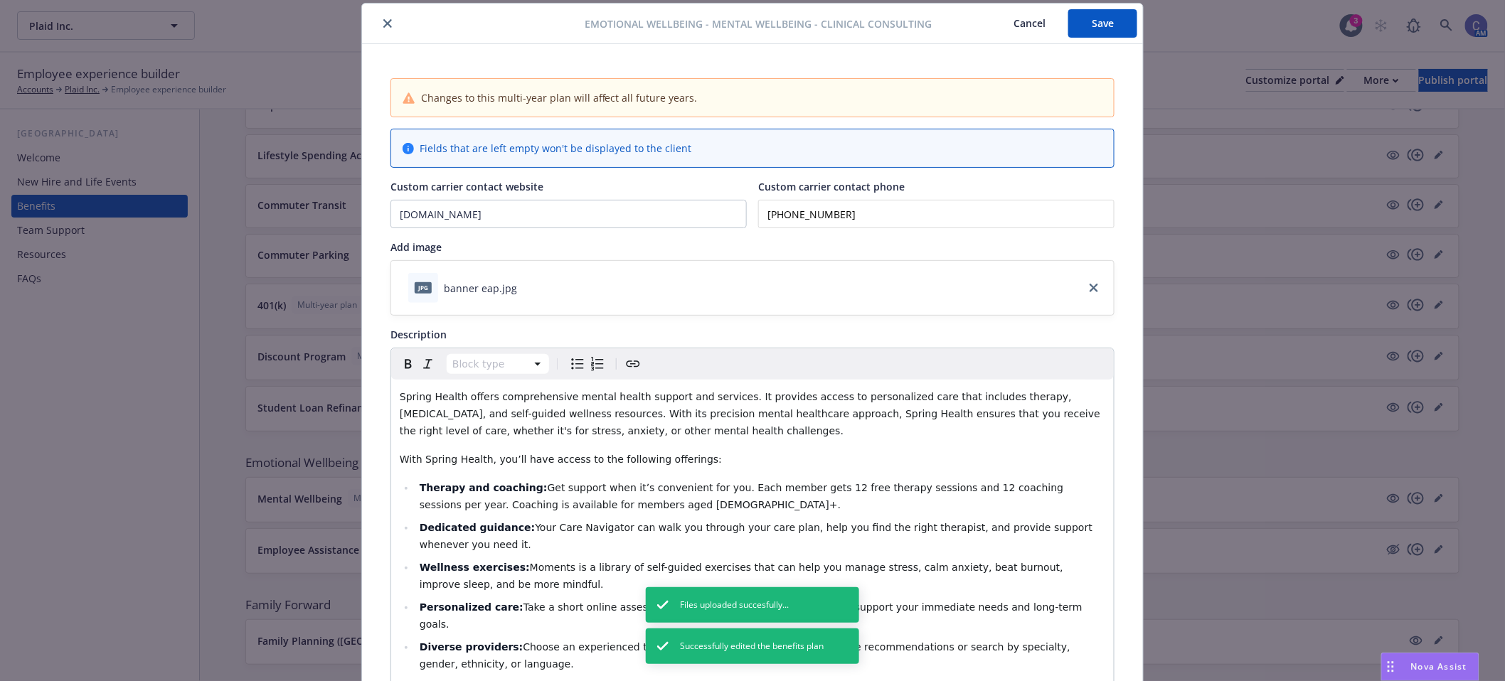
click at [1024, 22] on button "Cancel" at bounding box center [1030, 23] width 78 height 28
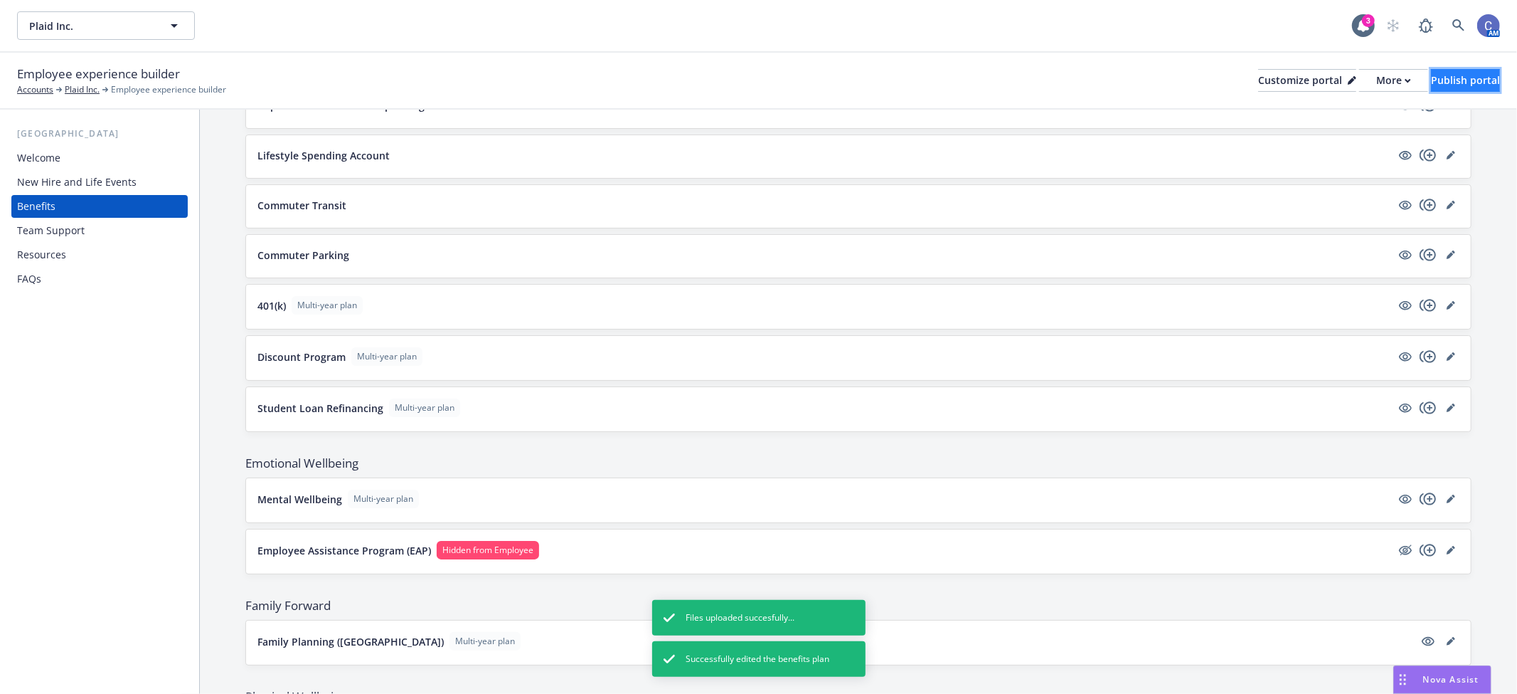
click at [1431, 73] on div "Publish portal" at bounding box center [1465, 80] width 69 height 21
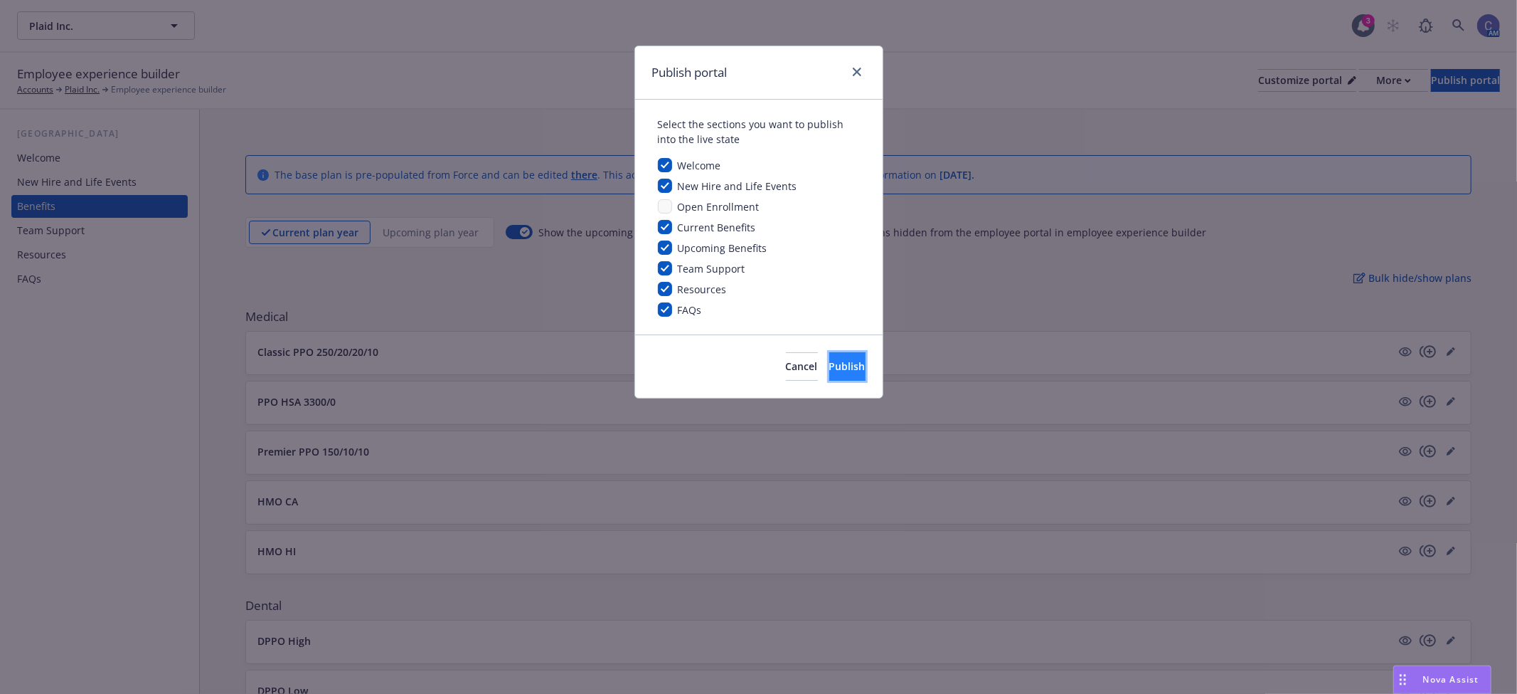
click at [833, 370] on span "Publish" at bounding box center [847, 366] width 36 height 14
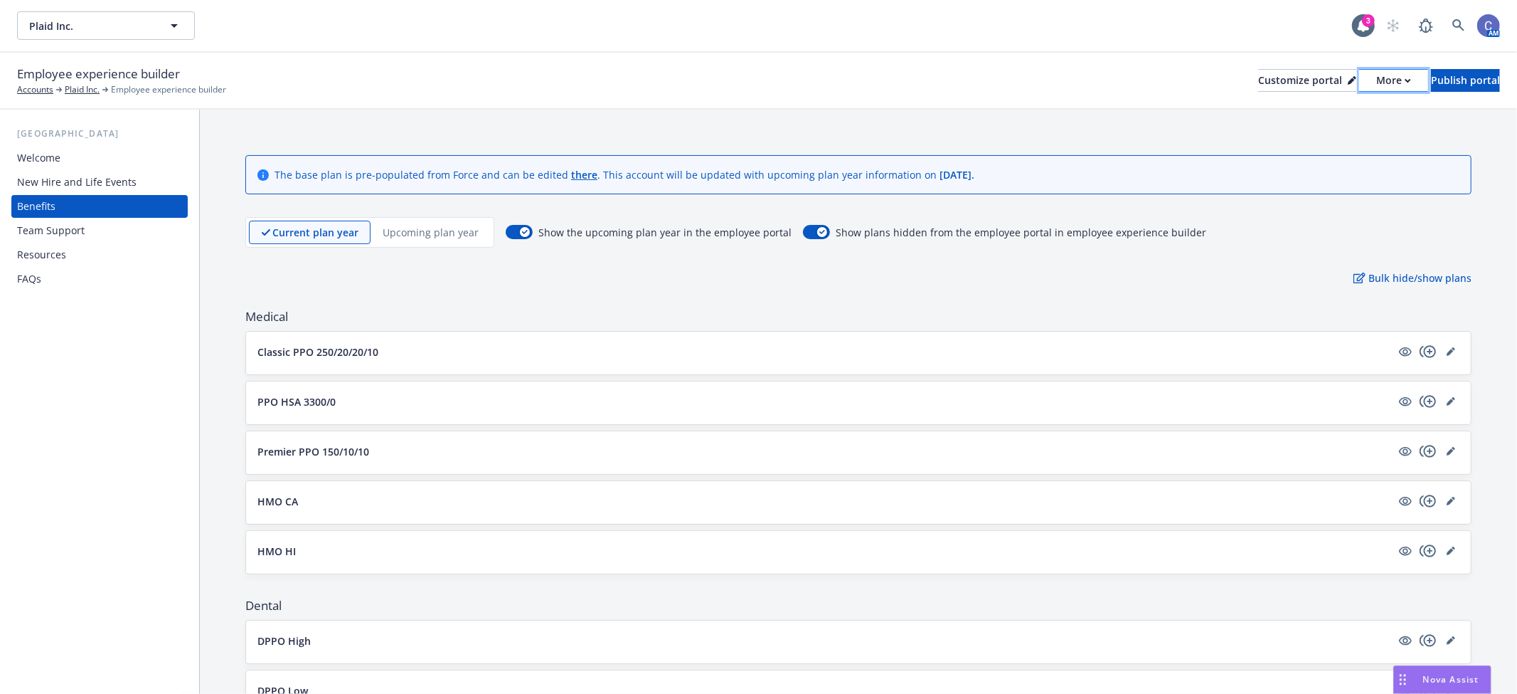
click at [1375, 85] on button "More" at bounding box center [1393, 80] width 69 height 23
click at [1344, 143] on link "Copy portal link" at bounding box center [1317, 141] width 129 height 28
click at [1258, 82] on div "Customize portal" at bounding box center [1307, 80] width 98 height 21
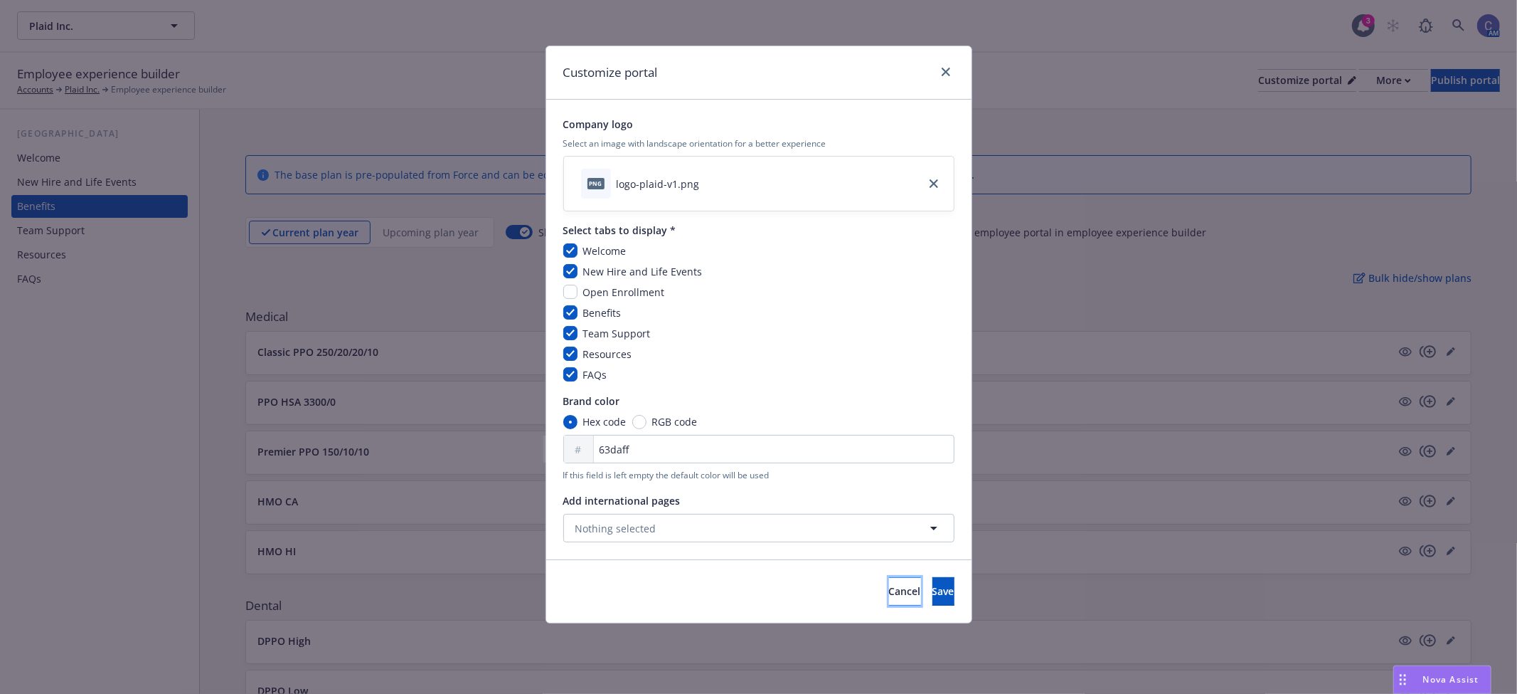
click at [889, 583] on button "Cancel" at bounding box center [905, 591] width 32 height 28
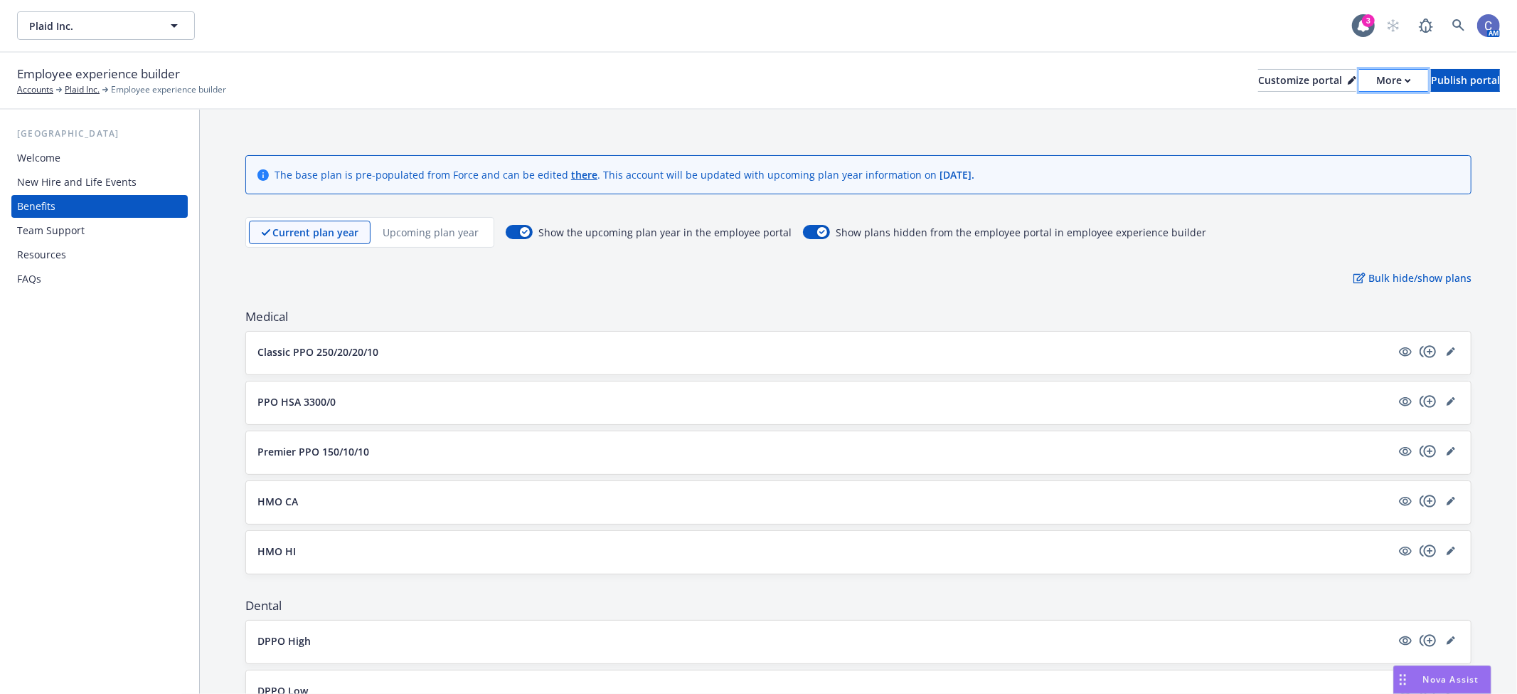
click at [1405, 80] on icon "button" at bounding box center [1408, 80] width 6 height 5
click at [1342, 138] on link "Copy portal link" at bounding box center [1317, 141] width 129 height 28
click at [1272, 83] on div "Customize portal" at bounding box center [1307, 80] width 98 height 21
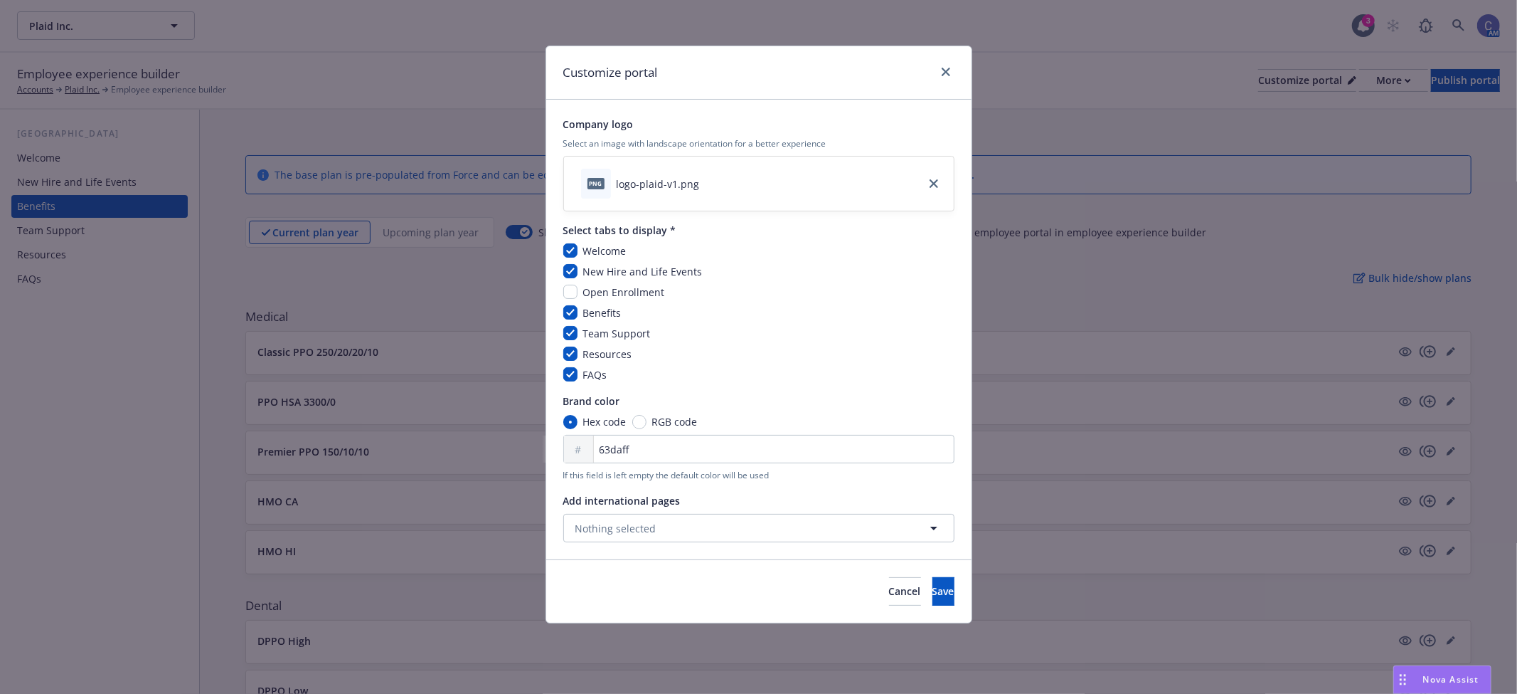
click at [736, 174] on div "png logo-plaid-v1.png" at bounding box center [759, 183] width 390 height 54
click at [930, 179] on link "close" at bounding box center [933, 183] width 17 height 17
drag, startPoint x: 679, startPoint y: 450, endPoint x: 482, endPoint y: 431, distance: 197.2
click at [480, 432] on div "Customize portal Company logo Select an image with landscape orientation for a …" at bounding box center [758, 347] width 1517 height 694
type input "0dadf2"
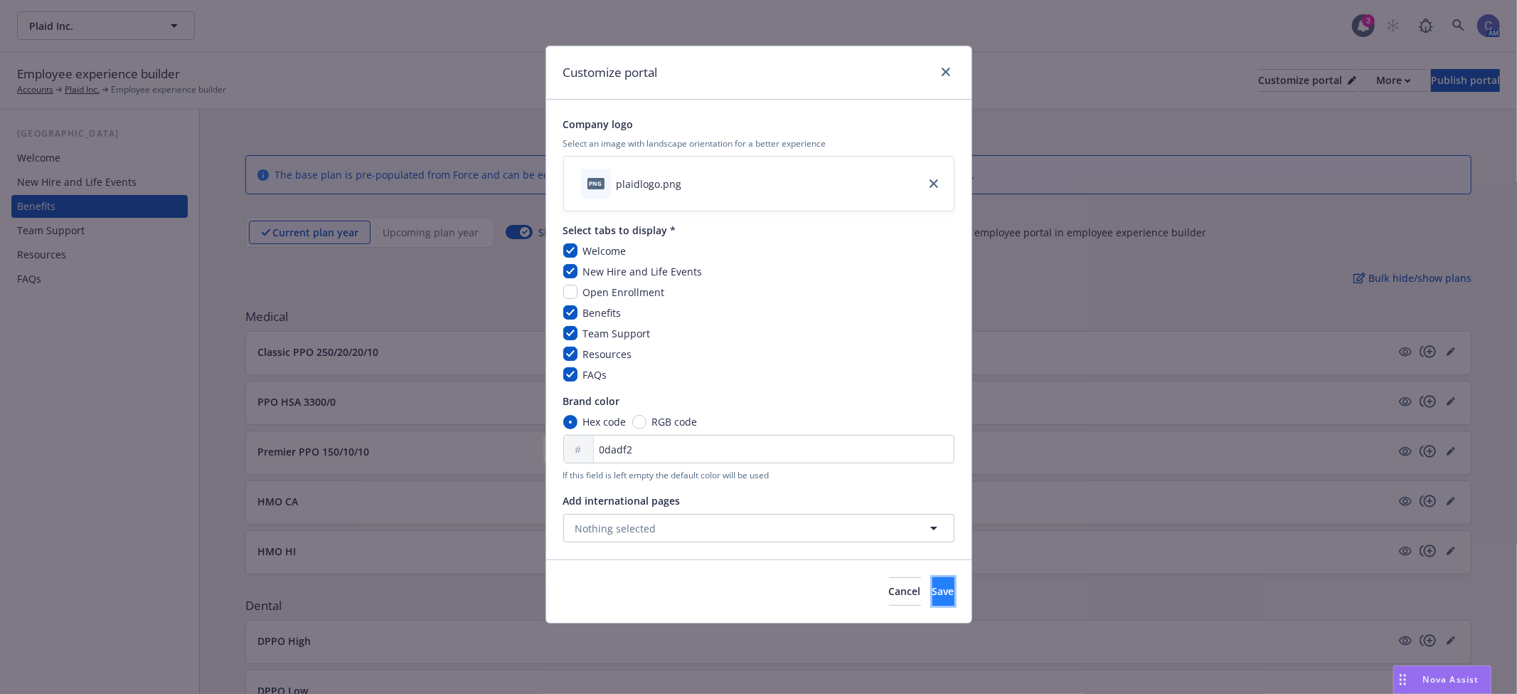
click at [933, 593] on button "Save" at bounding box center [944, 591] width 22 height 28
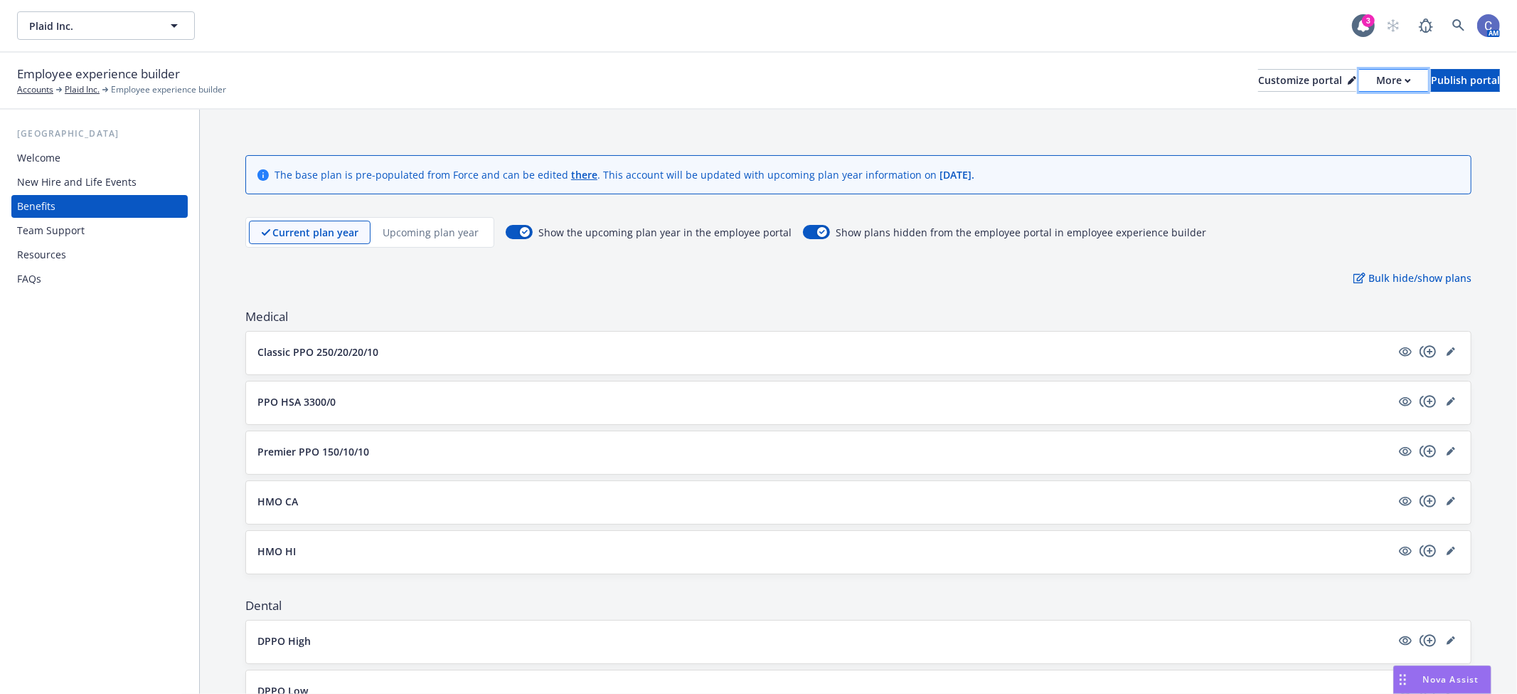
click at [1406, 79] on icon "button" at bounding box center [1408, 80] width 5 height 3
click at [1347, 111] on link "Copy preview link" at bounding box center [1317, 112] width 129 height 28
click at [1376, 88] on div "More" at bounding box center [1393, 80] width 35 height 21
click at [1320, 140] on link "Copy portal link" at bounding box center [1317, 141] width 129 height 28
